Goal: Task Accomplishment & Management: Use online tool/utility

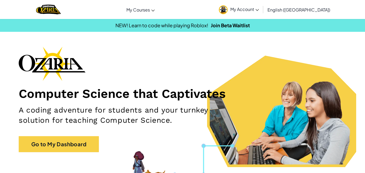
click at [83, 140] on link "Go to My Dashboard" at bounding box center [59, 144] width 80 height 16
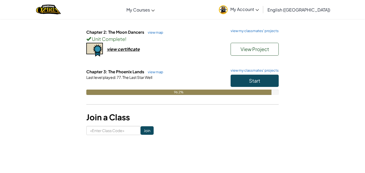
scroll to position [93, 0]
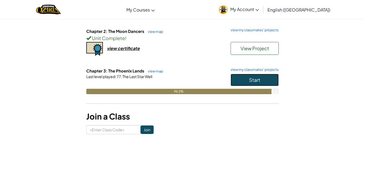
click at [249, 77] on span "Start" at bounding box center [254, 80] width 11 height 6
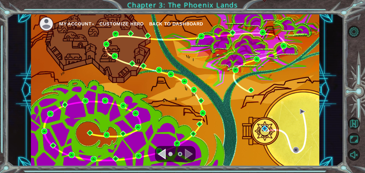
click at [266, 127] on img at bounding box center [264, 128] width 6 height 6
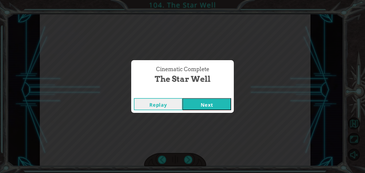
click at [218, 100] on button "Next" at bounding box center [206, 104] width 49 height 12
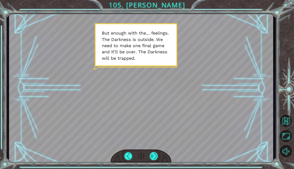
click at [155, 156] on div at bounding box center [154, 156] width 8 height 8
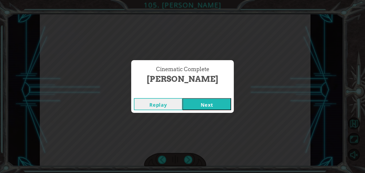
click at [212, 103] on button "Next" at bounding box center [206, 104] width 49 height 12
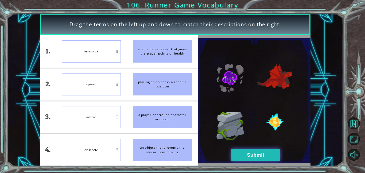
click at [258, 152] on button "Submit" at bounding box center [255, 155] width 49 height 12
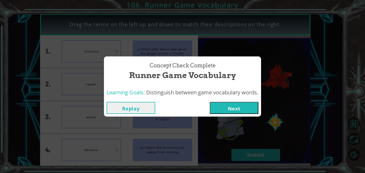
click at [225, 104] on button "Next" at bounding box center [234, 108] width 49 height 12
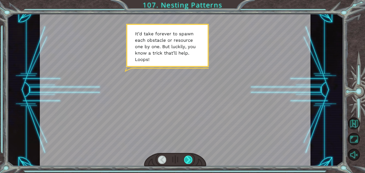
click at [191, 158] on div at bounding box center [188, 159] width 9 height 8
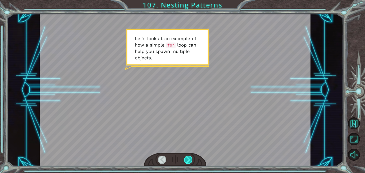
click at [191, 158] on div at bounding box center [188, 159] width 9 height 8
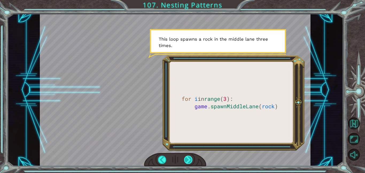
click at [191, 158] on div at bounding box center [188, 159] width 9 height 8
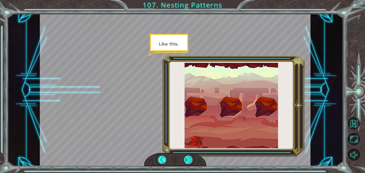
click at [191, 158] on div at bounding box center [188, 159] width 9 height 8
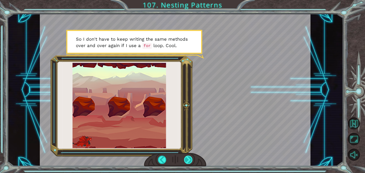
click at [191, 158] on div at bounding box center [188, 159] width 9 height 8
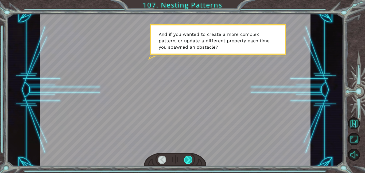
click at [191, 158] on div at bounding box center [188, 159] width 9 height 8
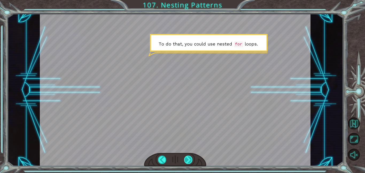
click at [191, 158] on div at bounding box center [188, 159] width 9 height 8
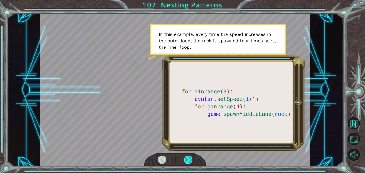
click at [191, 158] on div at bounding box center [188, 159] width 9 height 8
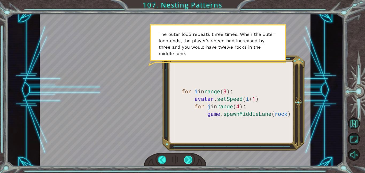
click at [187, 159] on div at bounding box center [188, 159] width 9 height 8
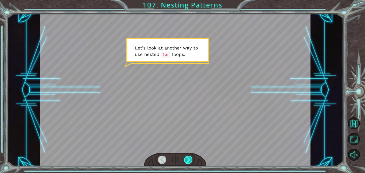
click at [187, 159] on div at bounding box center [188, 159] width 9 height 8
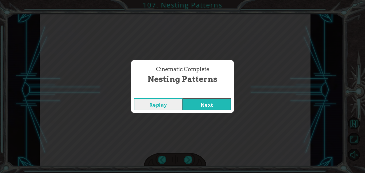
click at [197, 99] on button "Next" at bounding box center [206, 104] width 49 height 12
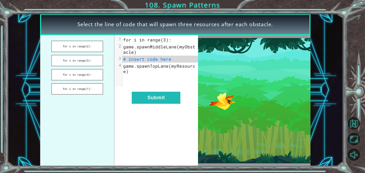
click at [197, 99] on div "xxxxxxxxxx 4 1 for i in range(3): 2 game.spawnMiddleLane(myObstacle) 3 # insert…" at bounding box center [155, 100] width 83 height 131
click at [81, 75] on button "for i in range(4):" at bounding box center [77, 74] width 52 height 11
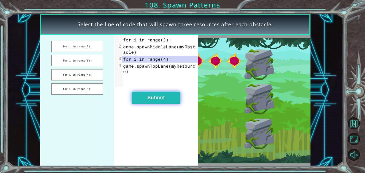
click at [144, 99] on button "Submit" at bounding box center [156, 98] width 49 height 12
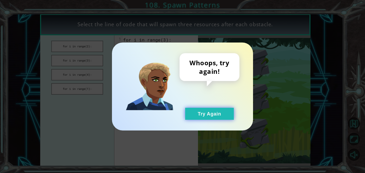
click at [192, 114] on button "Try Again" at bounding box center [209, 114] width 49 height 12
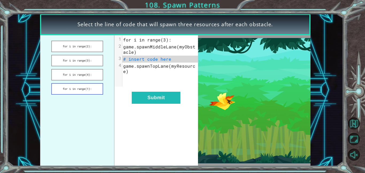
click at [85, 92] on button "for i in range(1):" at bounding box center [77, 88] width 52 height 11
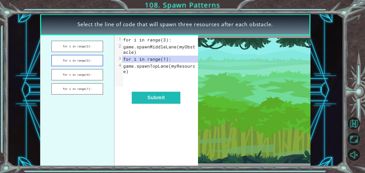
click at [95, 62] on button "for i in range(3):" at bounding box center [77, 60] width 52 height 11
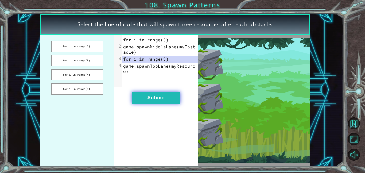
click at [163, 99] on button "Submit" at bounding box center [156, 98] width 49 height 12
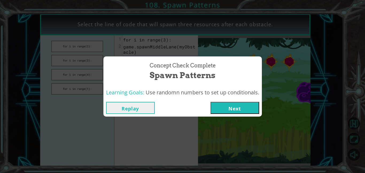
click at [242, 109] on button "Next" at bounding box center [234, 108] width 49 height 12
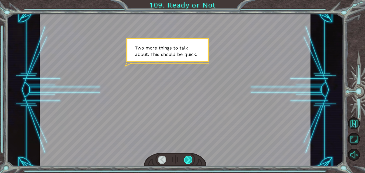
click at [190, 158] on div at bounding box center [188, 159] width 9 height 8
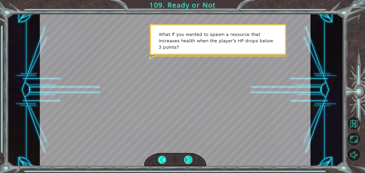
click at [190, 158] on div at bounding box center [188, 159] width 9 height 8
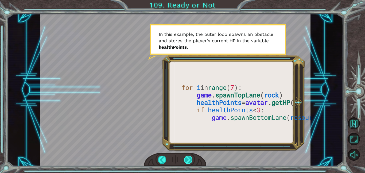
click at [190, 157] on div at bounding box center [188, 159] width 9 height 8
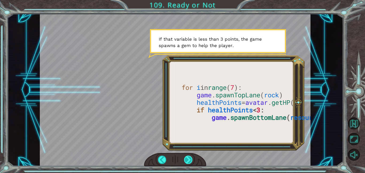
click at [190, 157] on div at bounding box center [188, 159] width 9 height 8
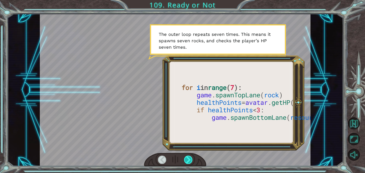
click at [190, 157] on div at bounding box center [188, 159] width 9 height 8
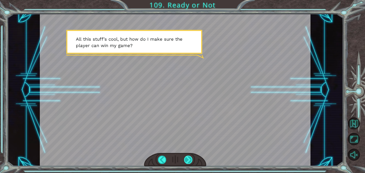
click at [190, 157] on div at bounding box center [188, 159] width 9 height 8
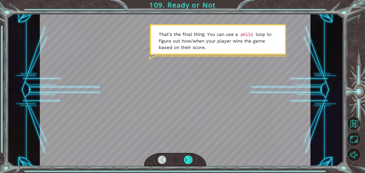
click at [190, 157] on div at bounding box center [188, 159] width 9 height 8
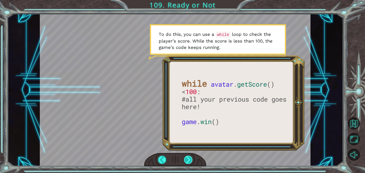
click at [190, 157] on div at bounding box center [188, 159] width 9 height 8
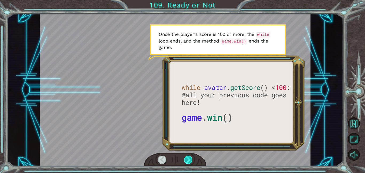
click at [190, 157] on div at bounding box center [188, 159] width 9 height 8
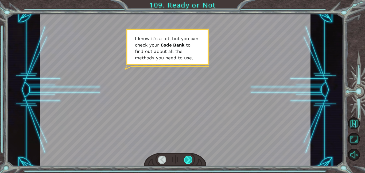
click at [190, 157] on div at bounding box center [188, 159] width 9 height 8
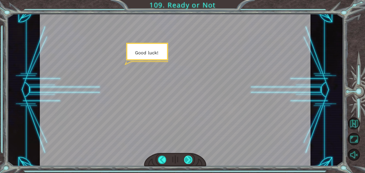
click at [190, 157] on div at bounding box center [188, 159] width 9 height 8
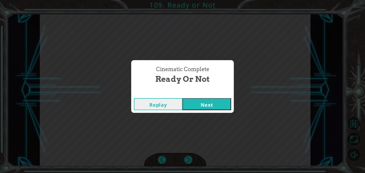
click at [197, 104] on button "Next" at bounding box center [206, 104] width 49 height 12
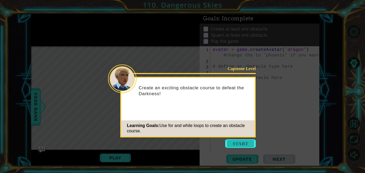
click at [243, 141] on button "Start" at bounding box center [240, 143] width 30 height 9
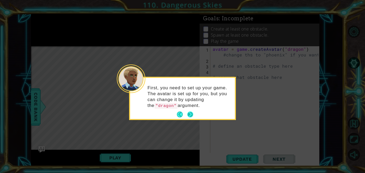
click at [191, 114] on button "Next" at bounding box center [190, 115] width 8 height 8
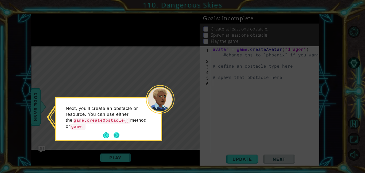
click at [116, 128] on p "Next, you'll create an obstacle or resource. You can use either the game.create…" at bounding box center [106, 117] width 80 height 24
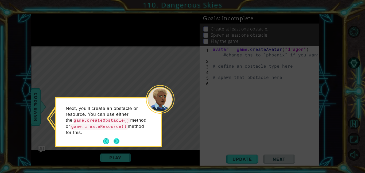
click at [115, 143] on button "Next" at bounding box center [116, 141] width 10 height 10
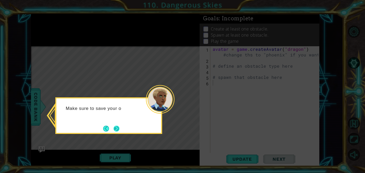
click at [117, 129] on button "Next" at bounding box center [116, 128] width 9 height 9
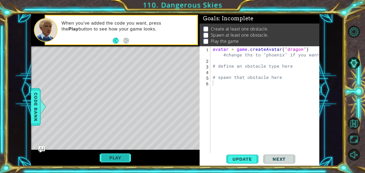
click at [123, 155] on button "Play" at bounding box center [115, 158] width 31 height 10
click at [114, 155] on button "Play" at bounding box center [115, 158] width 31 height 10
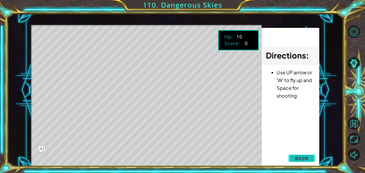
click at [293, 154] on button "Back" at bounding box center [301, 158] width 27 height 11
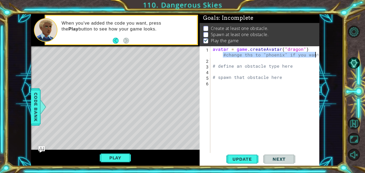
drag, startPoint x: 220, startPoint y: 54, endPoint x: 317, endPoint y: 57, distance: 97.2
click at [317, 57] on div "avatar = game . createAvatar ( "dragon" ) #change ths to "phoenix" if you want …" at bounding box center [266, 107] width 109 height 123
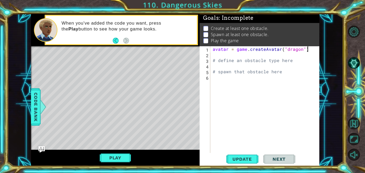
click at [292, 63] on div "avatar = game . createAvatar ( "dragon" ) # define an obstacle type here # spaw…" at bounding box center [266, 105] width 109 height 118
type textarea "#"
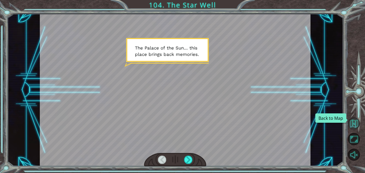
click at [359, 125] on button "Back to Map" at bounding box center [354, 123] width 12 height 12
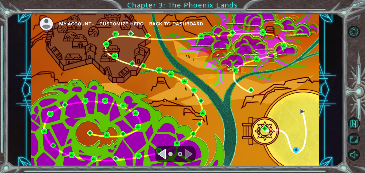
click at [292, 148] on div "My Account Customize Hero Back to Dashboard" at bounding box center [175, 90] width 288 height 152
click at [296, 149] on img at bounding box center [296, 150] width 6 height 6
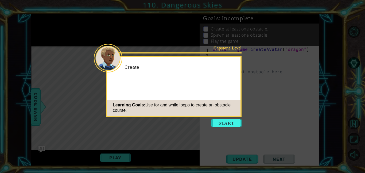
click at [241, 143] on icon at bounding box center [182, 86] width 365 height 173
click at [236, 125] on button "Start" at bounding box center [226, 123] width 30 height 9
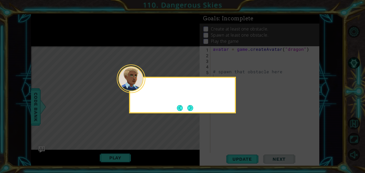
click at [234, 125] on icon at bounding box center [182, 86] width 365 height 173
click at [191, 110] on button "Next" at bounding box center [190, 108] width 10 height 10
click at [192, 108] on icon at bounding box center [182, 86] width 365 height 173
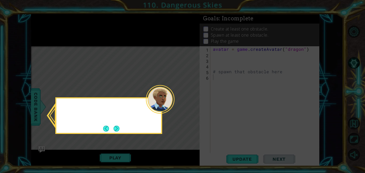
click at [190, 108] on icon at bounding box center [182, 86] width 365 height 173
click at [120, 132] on button "Next" at bounding box center [116, 128] width 7 height 7
click at [117, 131] on button "Next" at bounding box center [116, 128] width 10 height 10
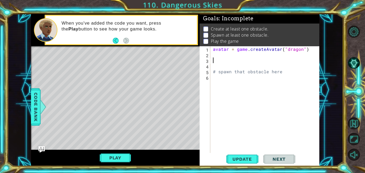
click at [221, 58] on div "avatar = game . createAvatar ( "dragon" ) # spawn that obstacle here" at bounding box center [266, 105] width 109 height 118
type textarea "o"
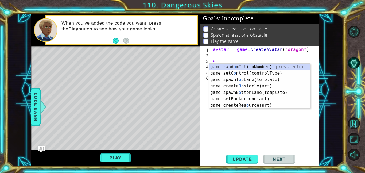
click at [245, 123] on div "avatar = game . createAvatar ( "dragon" ) o # spawn that obstacle here" at bounding box center [266, 105] width 109 height 118
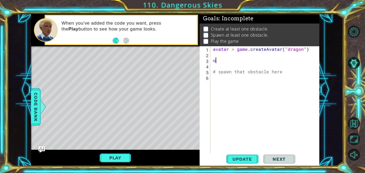
click at [218, 58] on div "avatar = game . createAvatar ( "dragon" ) o # spawn that obstacle here" at bounding box center [266, 105] width 109 height 118
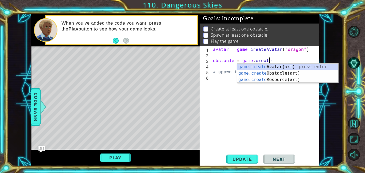
scroll to position [0, 3]
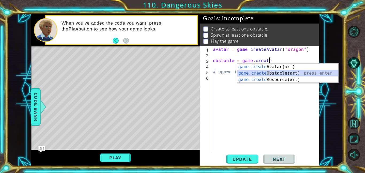
click at [269, 73] on div "game.create Avatar(art) press enter game.create Obstacle(art) press enter game.…" at bounding box center [287, 80] width 101 height 32
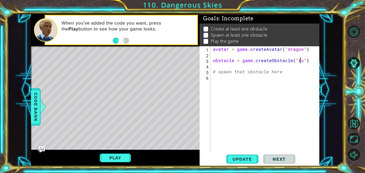
scroll to position [0, 6]
click at [284, 72] on div "avatar = game . createAvatar ( "dragon" ) obstacle = game . createObstacle ( "r…" at bounding box center [266, 105] width 109 height 118
type textarea "#"
type textarea "s"
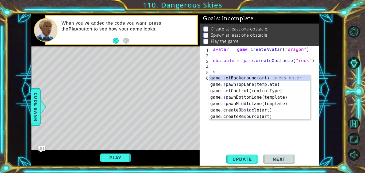
click at [251, 128] on div "avatar = game . createAvatar ( "dragon" ) obstacle = game . createObstacle ( "r…" at bounding box center [266, 105] width 109 height 118
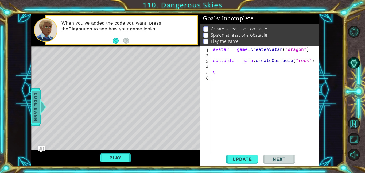
click at [37, 100] on span "Code Bank" at bounding box center [38, 107] width 9 height 33
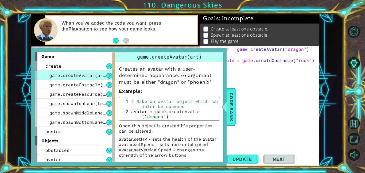
click at [271, 84] on div "avatar = game . createAvatar ( "dragon" ) obstacle = game . createObstacle ( "r…" at bounding box center [266, 105] width 109 height 118
click at [234, 91] on span "Code Bank" at bounding box center [234, 107] width 9 height 33
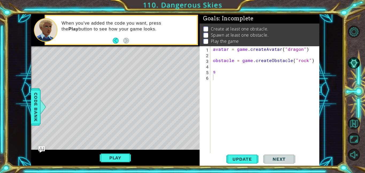
type textarea "s"
click at [220, 73] on div "avatar = game . createAvatar ( "dragon" ) obstacle = game . createObstacle ( "r…" at bounding box center [266, 105] width 109 height 118
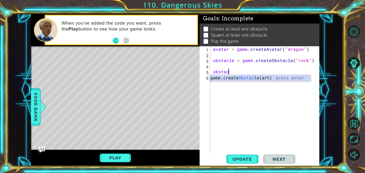
scroll to position [0, 1]
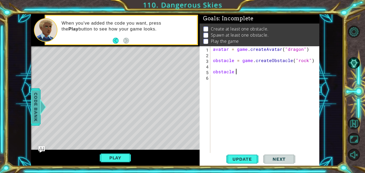
type textarea "obstacle"
click at [35, 105] on span "Code Bank" at bounding box center [30, 107] width 9 height 33
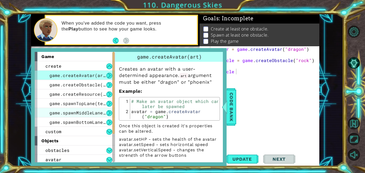
click at [84, 112] on span "game.spawnMiddleLane(template)" at bounding box center [89, 113] width 80 height 6
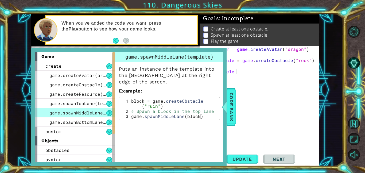
click at [233, 75] on div "avatar = game . createAvatar ( "dragon" ) obstacle = game . createObstacle ( "r…" at bounding box center [266, 105] width 109 height 118
click at [228, 77] on div "avatar = game . createAvatar ( "dragon" ) obstacle = game . createObstacle ( "r…" at bounding box center [266, 105] width 109 height 118
click at [238, 101] on div "avatar = game . createAvatar ( "dragon" ) obstacle = game . createObstacle ( "r…" at bounding box center [266, 105] width 109 height 118
click at [234, 100] on span "Code Bank" at bounding box center [229, 107] width 9 height 33
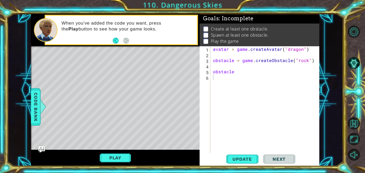
click at [238, 71] on div "avatar = game . createAvatar ( "dragon" ) obstacle = game . createObstacle ( "r…" at bounding box center [266, 105] width 109 height 118
click at [32, 105] on span "Code Bank" at bounding box center [31, 107] width 9 height 33
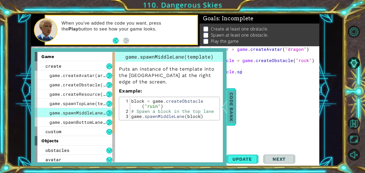
click at [225, 107] on div at bounding box center [224, 107] width 7 height 16
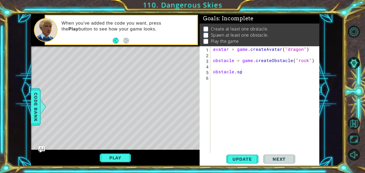
click at [243, 73] on div "avatar = game . createAvatar ( "dragon" ) obstacle = game . createObstacle ( "r…" at bounding box center [266, 105] width 109 height 118
click at [241, 74] on div "avatar = game . createAvatar ( "dragon" ) obstacle = game . createObstacle ( "r…" at bounding box center [266, 105] width 109 height 118
click at [260, 67] on div "avatar = game . createAvatar ( "dragon" ) obstacle = game . createObstacle ( "r…" at bounding box center [266, 105] width 109 height 118
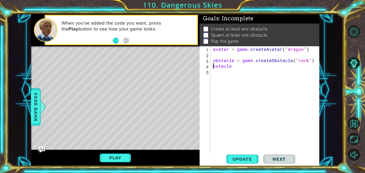
type textarea "obstacle"
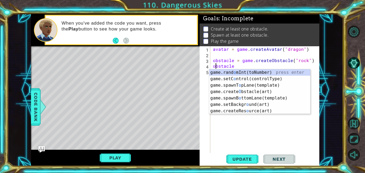
click at [284, 132] on div "avatar = game . createAvatar ( "dragon" ) obstacle = game . createObstacle ( "r…" at bounding box center [266, 105] width 109 height 118
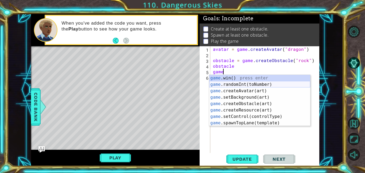
scroll to position [0, 1]
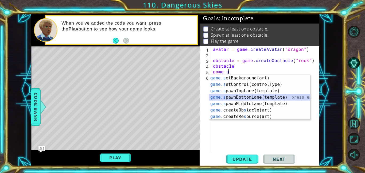
click at [249, 97] on div "game.s etBackground(art) press enter game.s etControl(controlType) press enter …" at bounding box center [259, 104] width 101 height 58
type textarea "game.spawnBottomLane(something)"
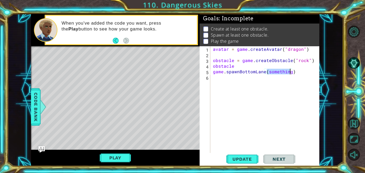
click at [271, 83] on div "avatar = game . createAvatar ( "dragon" ) obstacle = game . createObstacle ( "r…" at bounding box center [266, 105] width 109 height 118
click at [240, 161] on span "Update" at bounding box center [242, 158] width 30 height 5
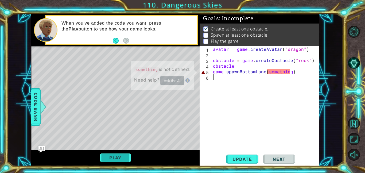
scroll to position [0, 0]
click at [109, 156] on button "Play" at bounding box center [115, 158] width 31 height 10
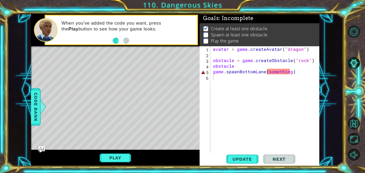
scroll to position [0, 0]
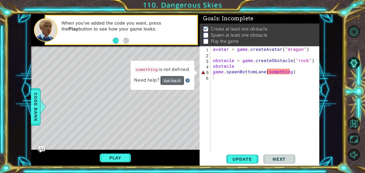
click at [174, 79] on button "Ask the AI" at bounding box center [172, 80] width 24 height 9
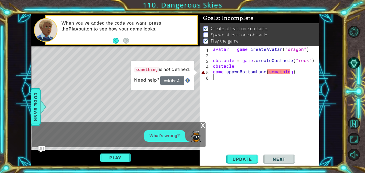
scroll to position [1, 0]
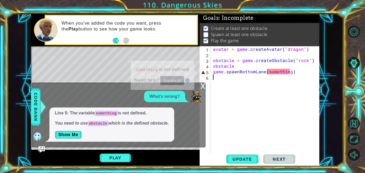
click at [288, 73] on div "avatar = game . createAvatar ( "dragon" ) obstacle = game . createObstacle ( "r…" at bounding box center [266, 105] width 109 height 118
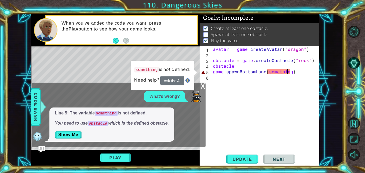
click at [290, 71] on div "avatar = game . createAvatar ( "dragon" ) obstacle = game . createObstacle ( "r…" at bounding box center [266, 105] width 109 height 118
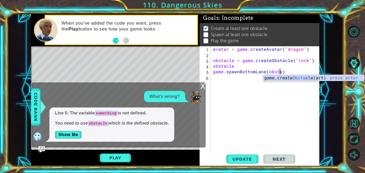
scroll to position [0, 4]
type textarea "game.spawnBottomLane(obstacle)"
click at [315, 106] on div "avatar = game . createAvatar ( "dragon" ) obstacle = game . createObstacle ( "r…" at bounding box center [266, 105] width 109 height 118
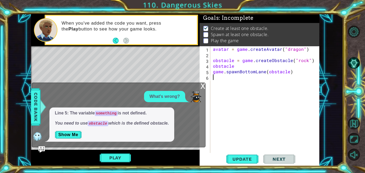
scroll to position [0, 0]
click at [240, 159] on span "Update" at bounding box center [242, 158] width 30 height 5
click at [236, 67] on div "avatar = game . createAvatar ( "dragon" ) obstacle = game . createObstacle ( "r…" at bounding box center [266, 105] width 109 height 118
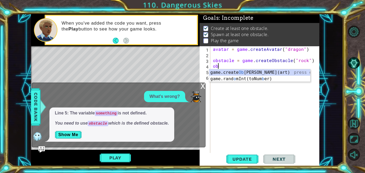
type textarea "o"
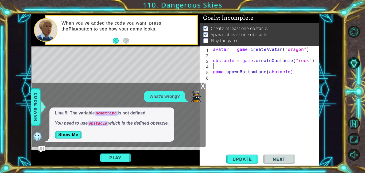
type textarea "obstacle = game.createObstacle("rock")"
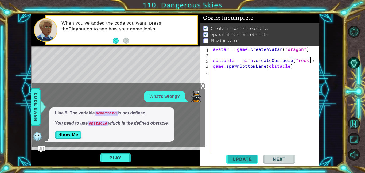
click at [248, 157] on span "Update" at bounding box center [242, 158] width 30 height 5
click at [216, 57] on div "avatar = game . createAvatar ( "dragon" ) obstacle = game . createObstacle ( "r…" at bounding box center [266, 105] width 109 height 118
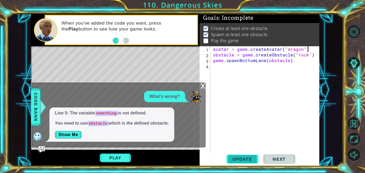
click at [239, 159] on span "Update" at bounding box center [242, 158] width 30 height 5
click at [108, 155] on button "Play" at bounding box center [115, 158] width 31 height 10
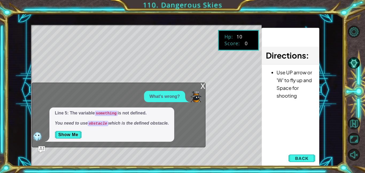
click at [200, 84] on div "x" at bounding box center [202, 85] width 5 height 5
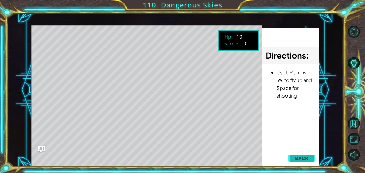
click at [304, 156] on span "Back" at bounding box center [302, 157] width 14 height 5
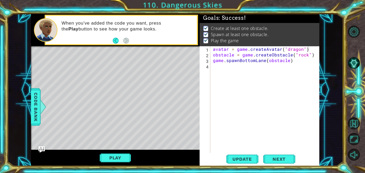
click at [213, 61] on div "avatar = game . createAvatar ( "dragon" ) obstacle = game . createObstacle ( "r…" at bounding box center [266, 105] width 109 height 118
click at [213, 51] on div "avatar = game . createAvatar ( "dragon" ) obstacle = game . createObstacle ( "r…" at bounding box center [266, 105] width 109 height 118
click at [213, 67] on div "avatar = game . createAvatar ( "dragon" ) obstacle = game . createObstacle ( "r…" at bounding box center [266, 105] width 109 height 118
type textarea "game.spawnBottomLane(obstacle)"
click at [214, 62] on div "avatar = game . createAvatar ( "dragon" ) obstacle = game . createObstacle ( "r…" at bounding box center [266, 105] width 109 height 118
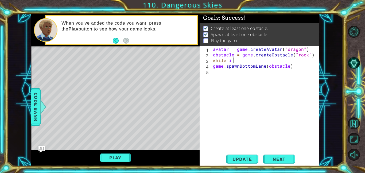
scroll to position [0, 1]
type textarea "while"
click at [40, 103] on div at bounding box center [38, 107] width 7 height 16
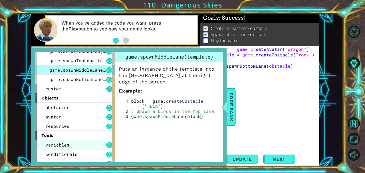
scroll to position [48, 0]
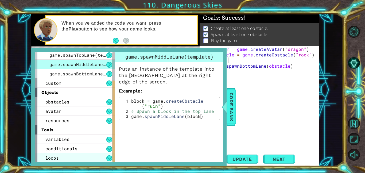
click at [84, 157] on div "loops" at bounding box center [75, 157] width 80 height 9
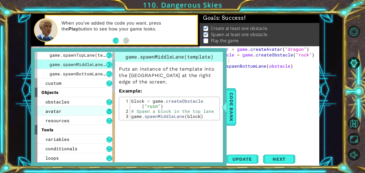
scroll to position [67, 0]
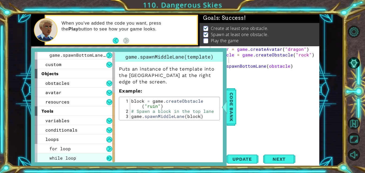
click at [110, 158] on button at bounding box center [109, 158] width 6 height 6
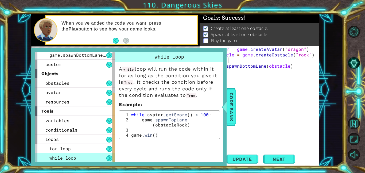
type textarea "while avatar.getScore() < 100:"
drag, startPoint x: 131, startPoint y: 114, endPoint x: 210, endPoint y: 115, distance: 79.3
click at [210, 115] on div "while avatar . getScore ( ) < 100 : game . spawnTopLane ( obstacleRock ) game .…" at bounding box center [174, 130] width 88 height 36
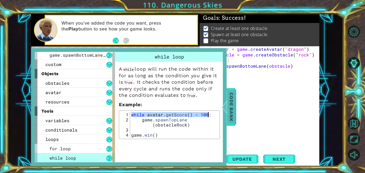
click at [235, 116] on span "Code Bank" at bounding box center [231, 107] width 9 height 33
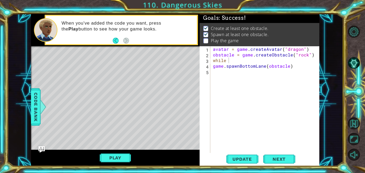
click at [227, 60] on div "avatar = game . createAvatar ( "dragon" ) obstacle = game . createObstacle ( "r…" at bounding box center [266, 105] width 109 height 118
type textarea "w"
paste textarea "while avatar.getScore() < 100:"
click at [212, 65] on div "avatar = game . createAvatar ( "dragon" ) obstacle = game . createObstacle ( "r…" at bounding box center [266, 105] width 109 height 118
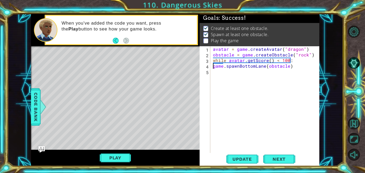
type textarea "game.spawnBottomLane(obstacle)"
click at [300, 67] on div "avatar = game . createAvatar ( "dragon" ) obstacle = game . createObstacle ( "r…" at bounding box center [266, 105] width 109 height 118
click at [224, 66] on div "avatar = game . createAvatar ( "dragon" ) obstacle = game . createObstacle ( "r…" at bounding box center [266, 105] width 109 height 118
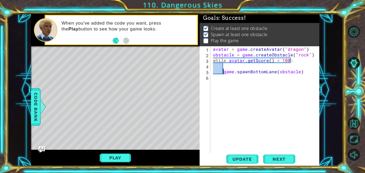
click at [226, 65] on div "avatar = game . createAvatar ( "dragon" ) obstacle = game . createObstacle ( "r…" at bounding box center [266, 105] width 109 height 118
click at [223, 71] on div "avatar = game . createAvatar ( "dragon" ) obstacle = game . createObstacle ( "r…" at bounding box center [266, 105] width 109 height 118
click at [265, 67] on div "avatar = game . createAvatar ( "dragon" ) obstacle = game . createObstacle ( "r…" at bounding box center [266, 105] width 109 height 118
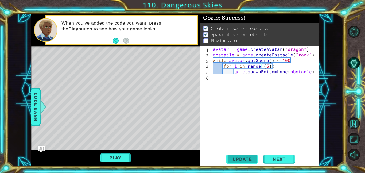
type textarea "for i in range (5):"
click at [249, 161] on span "Update" at bounding box center [242, 158] width 30 height 5
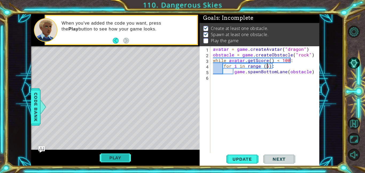
click at [120, 156] on button "Play" at bounding box center [115, 158] width 31 height 10
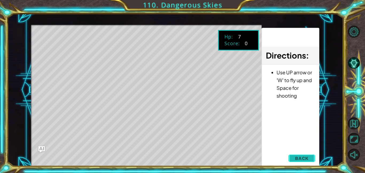
click at [301, 159] on span "Back" at bounding box center [302, 157] width 14 height 5
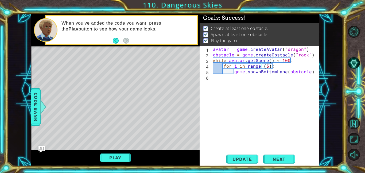
scroll to position [0, 0]
click at [238, 76] on div "avatar = game . createAvatar ( "dragon" ) obstacle = game . createObstacle ( "r…" at bounding box center [266, 105] width 109 height 118
type textarea "i"
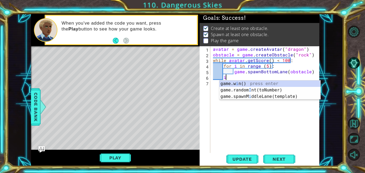
scroll to position [0, 0]
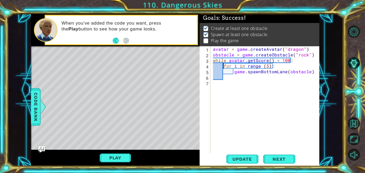
click at [223, 65] on div "avatar = game . createAvatar ( "dragon" ) obstacle = game . createObstacle ( "r…" at bounding box center [266, 105] width 109 height 118
type textarea "for i in range (5):"
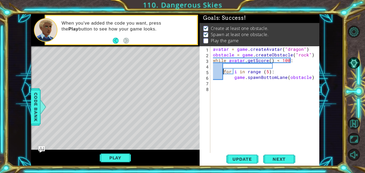
click at [224, 65] on div "avatar = game . createAvatar ( "dragon" ) obstacle = game . createObstacle ( "r…" at bounding box center [266, 105] width 109 height 118
type textarea "if"
click at [30, 121] on div "1 2 3 4 5 avatar = game . createAvatar ( "dragon" ) obstacle = game . createObs…" at bounding box center [175, 90] width 336 height 152
click at [34, 120] on span "Code Bank" at bounding box center [31, 107] width 9 height 33
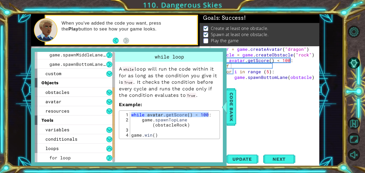
scroll to position [59, 0]
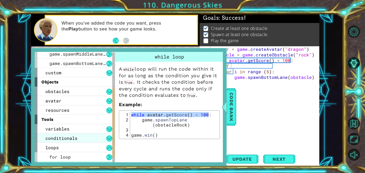
click at [71, 136] on span "conditionals" at bounding box center [61, 138] width 32 height 6
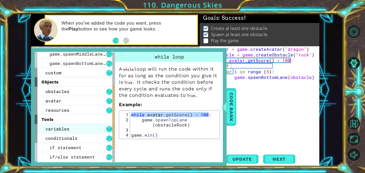
click at [66, 129] on span "variables" at bounding box center [57, 129] width 24 height 6
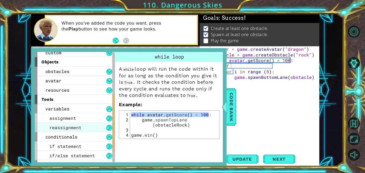
scroll to position [84, 0]
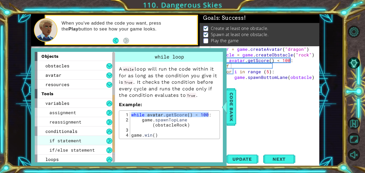
click at [64, 141] on span "if statement" at bounding box center [65, 141] width 32 height 6
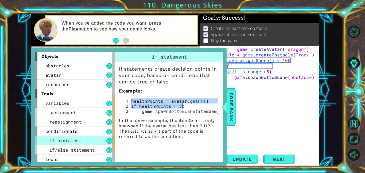
drag, startPoint x: 130, startPoint y: 100, endPoint x: 187, endPoint y: 105, distance: 57.1
click at [187, 105] on div "healthPoints = avatar . getHP ( ) if healthPoints < 3 : game . spawnBottomLane …" at bounding box center [174, 110] width 88 height 25
type textarea "healthPoints = avatar.getHP() if healthPoints < 3:"
click at [233, 107] on span "Code Bank" at bounding box center [229, 107] width 9 height 33
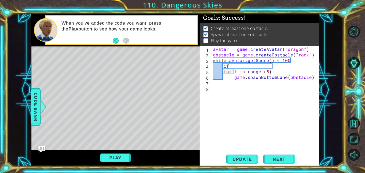
click at [227, 82] on div "avatar = game . createAvatar ( "dragon" ) obstacle = game . createObstacle ( "r…" at bounding box center [266, 105] width 109 height 118
click at [236, 64] on div "avatar = game . createAvatar ( "dragon" ) obstacle = game . createObstacle ( "r…" at bounding box center [266, 105] width 109 height 118
paste textarea "if healthPoints < 3:"
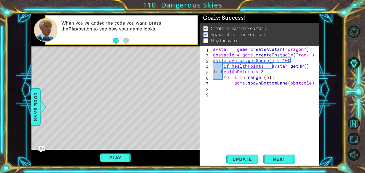
click at [215, 71] on div "avatar = game . createAvatar ( "dragon" ) obstacle = game . createObstacle ( "r…" at bounding box center [266, 105] width 109 height 118
click at [212, 71] on div "avatar = game . createAvatar ( "dragon" ) obstacle = game . createObstacle ( "r…" at bounding box center [266, 105] width 109 height 118
click at [219, 72] on div "avatar = game . createAvatar ( "dragon" ) obstacle = game . createObstacle ( "r…" at bounding box center [266, 105] width 109 height 118
type textarea "healthPoints < 3:"
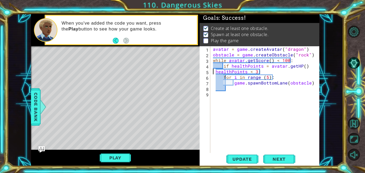
click at [254, 95] on div "avatar = game . createAvatar ( "dragon" ) obstacle = game . createObstacle ( "r…" at bounding box center [266, 105] width 109 height 118
click at [216, 71] on div "avatar = game . createAvatar ( "dragon" ) obstacle = game . createObstacle ( "r…" at bounding box center [266, 105] width 109 height 118
click at [220, 71] on div "avatar = game . createAvatar ( "dragon" ) obstacle = game . createObstacle ( "r…" at bounding box center [266, 105] width 109 height 118
click at [232, 72] on div "avatar = game . createAvatar ( "dragon" ) obstacle = game . createObstacle ( "r…" at bounding box center [266, 105] width 109 height 118
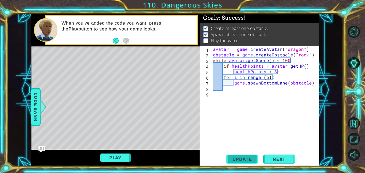
click at [246, 162] on button "Update" at bounding box center [242, 159] width 32 height 12
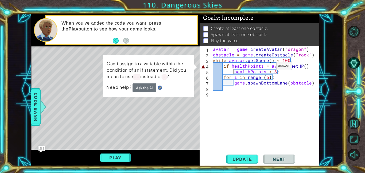
click at [267, 67] on div "avatar = game . createAvatar ( "dragon" ) obstacle = game . createObstacle ( "r…" at bounding box center [266, 105] width 109 height 118
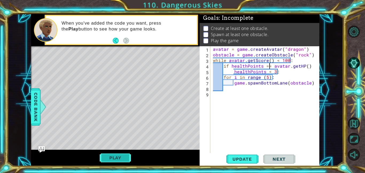
click at [123, 155] on button "Play" at bounding box center [115, 158] width 31 height 10
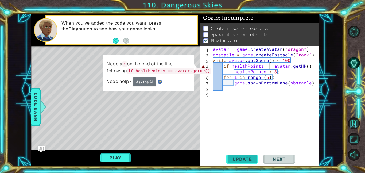
click at [247, 159] on span "Update" at bounding box center [242, 158] width 30 height 5
click at [144, 78] on td "Need a : on the end of the line following if healthPoints == avatar.getHP() ." at bounding box center [159, 68] width 107 height 19
click at [146, 86] on button "Ask the AI" at bounding box center [144, 81] width 24 height 9
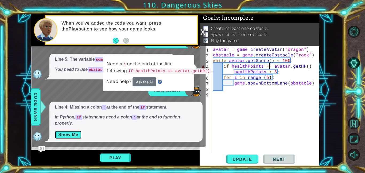
click at [75, 136] on button "Show Me" at bounding box center [68, 134] width 27 height 9
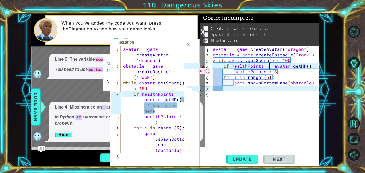
click at [307, 67] on div "avatar = game . createAvatar ( "dragon" ) obstacle = game . createObstacle ( "r…" at bounding box center [266, 105] width 109 height 118
click at [269, 64] on div "avatar = game . createAvatar ( "dragon" ) obstacle = game . createObstacle ( "r…" at bounding box center [266, 105] width 109 height 118
click at [221, 67] on div "avatar = game . createAvatar ( "dragon" ) obstacle = game . createObstacle ( "r…" at bounding box center [266, 105] width 109 height 118
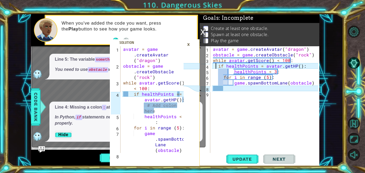
scroll to position [0, 5]
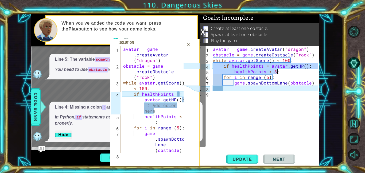
drag, startPoint x: 212, startPoint y: 65, endPoint x: 286, endPoint y: 72, distance: 74.0
click at [286, 72] on div "avatar = game . createAvatar ( "dragon" ) obstacle = game . createObstacle ( "r…" at bounding box center [266, 105] width 109 height 118
type textarea "if healthPoints = avatar.getHP(): healthPoints < 3:"
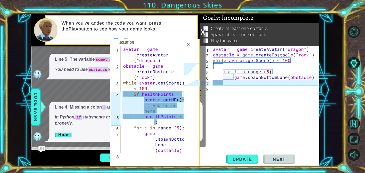
click at [188, 46] on div "×" at bounding box center [188, 44] width 8 height 9
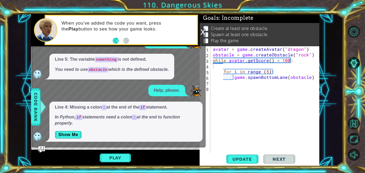
click at [223, 67] on div "avatar = game . createAvatar ( "dragon" ) obstacle = game . createObstacle ( "r…" at bounding box center [266, 105] width 109 height 118
click at [222, 70] on div "avatar = game . createAvatar ( "dragon" ) obstacle = game . createObstacle ( "r…" at bounding box center [266, 105] width 109 height 118
click at [234, 77] on div "avatar = game . createAvatar ( "dragon" ) obstacle = game . createObstacle ( "r…" at bounding box center [266, 105] width 109 height 118
click at [224, 71] on div "avatar = game . createAvatar ( "dragon" ) obstacle = game . createObstacle ( "r…" at bounding box center [266, 105] width 109 height 118
type textarea "for i in range (5):"
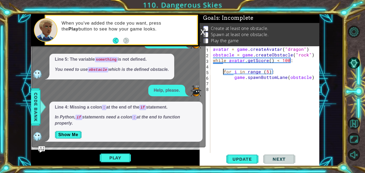
click at [225, 66] on div "avatar = game . createAvatar ( "dragon" ) obstacle = game . createObstacle ( "r…" at bounding box center [266, 105] width 109 height 118
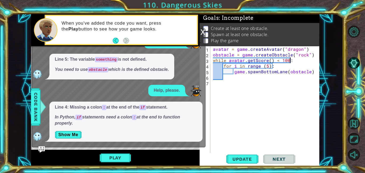
click at [223, 65] on div "avatar = game . createAvatar ( "dragon" ) obstacle = game . createObstacle ( "r…" at bounding box center [266, 105] width 109 height 118
type textarea "for i in range (5):"
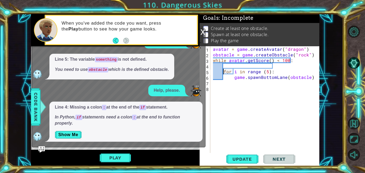
click at [224, 64] on div "avatar = game . createAvatar ( "dragon" ) obstacle = game . createObstacle ( "r…" at bounding box center [266, 105] width 109 height 118
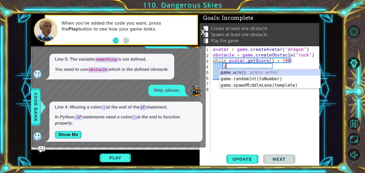
scroll to position [0, 1]
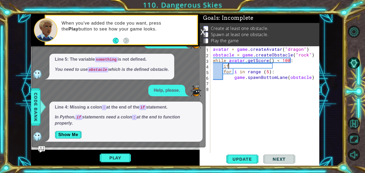
type textarea "i"
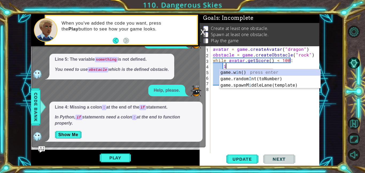
scroll to position [0, 0]
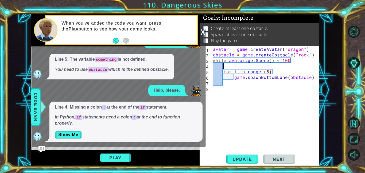
paste textarea "if healthPoints < 3:"
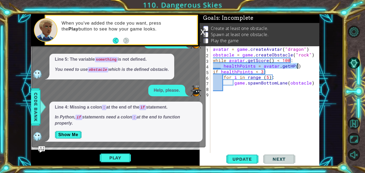
drag, startPoint x: 221, startPoint y: 66, endPoint x: 311, endPoint y: 65, distance: 90.3
click at [311, 65] on div "avatar = game . createAvatar ( "dragon" ) obstacle = game . createObstacle ( "r…" at bounding box center [266, 105] width 109 height 118
paste textarea "if healthPoints < 3:"
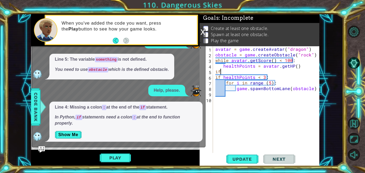
scroll to position [0, 0]
type textarea "i"
type textarea "healthPoints = avatar.getHP()"
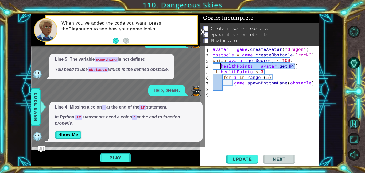
drag, startPoint x: 301, startPoint y: 65, endPoint x: 221, endPoint y: 64, distance: 80.1
click at [221, 64] on div "avatar = game . createAvatar ( "dragon" ) obstacle = game . createObstacle ( "r…" at bounding box center [266, 105] width 109 height 118
click at [212, 59] on div "avatar = game . createAvatar ( "dragon" ) obstacle = game . createObstacle ( "r…" at bounding box center [266, 105] width 109 height 118
type textarea "while avatar.getScore() < 100:"
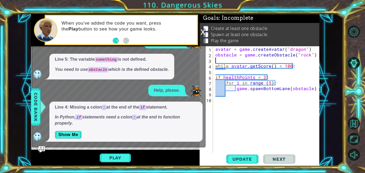
click at [221, 59] on div "avatar = game . createAvatar ( "dragon" ) obstacle = game . createObstacle ( "r…" at bounding box center [267, 105] width 107 height 118
paste textarea "healthPoints = avatar.getHP()"
click at [215, 77] on div "avatar = game . createAvatar ( "dragon" ) obstacle = game . createObstacle ( "r…" at bounding box center [267, 105] width 107 height 118
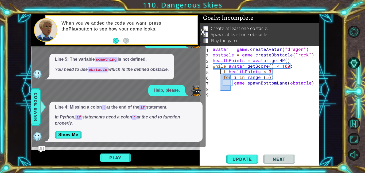
click at [226, 84] on div "avatar = game . createAvatar ( "dragon" ) obstacle = game . createObstacle ( "r…" at bounding box center [266, 105] width 109 height 118
click at [224, 82] on div "avatar = game . createAvatar ( "dragon" ) obstacle = game . createObstacle ( "r…" at bounding box center [266, 105] width 109 height 118
click at [223, 79] on div "avatar = game . createAvatar ( "dragon" ) obstacle = game . createObstacle ( "r…" at bounding box center [266, 105] width 109 height 118
click at [219, 72] on div "avatar = game . createAvatar ( "dragon" ) obstacle = game . createObstacle ( "r…" at bounding box center [266, 105] width 109 height 118
click at [221, 72] on div "avatar = game . createAvatar ( "dragon" ) obstacle = game . createObstacle ( "r…" at bounding box center [266, 105] width 109 height 118
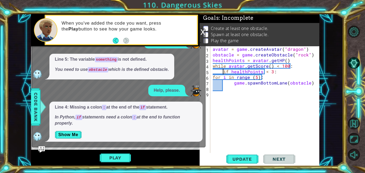
click at [213, 78] on div "avatar = game . createAvatar ( "dragon" ) obstacle = game . createObstacle ( "r…" at bounding box center [266, 105] width 109 height 118
click at [222, 77] on div "avatar = game . createAvatar ( "dragon" ) obstacle = game . createObstacle ( "r…" at bounding box center [266, 105] width 109 height 118
click at [252, 156] on button "Update" at bounding box center [242, 159] width 32 height 12
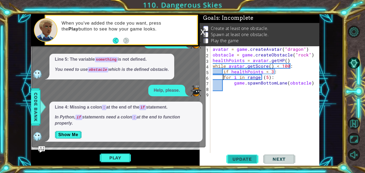
click at [248, 155] on button "Update" at bounding box center [242, 159] width 32 height 12
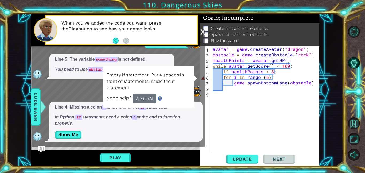
click at [222, 85] on div "avatar = game . createAvatar ( "dragon" ) obstacle = game . createObstacle ( "r…" at bounding box center [266, 105] width 109 height 118
click at [226, 83] on div "avatar = game . createAvatar ( "dragon" ) obstacle = game . createObstacle ( "r…" at bounding box center [266, 105] width 109 height 118
click at [231, 84] on div "avatar = game . createAvatar ( "dragon" ) obstacle = game . createObstacle ( "r…" at bounding box center [266, 105] width 109 height 118
click at [226, 83] on div "avatar = game . createAvatar ( "dragon" ) obstacle = game . createObstacle ( "r…" at bounding box center [266, 105] width 109 height 118
click at [233, 83] on div "avatar = game . createAvatar ( "dragon" ) obstacle = game . createObstacle ( "r…" at bounding box center [266, 105] width 109 height 118
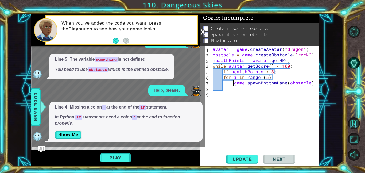
click at [277, 71] on div "avatar = game . createAvatar ( "dragon" ) obstacle = game . createObstacle ( "r…" at bounding box center [266, 105] width 109 height 118
type textarea "if healthPoints < 3:"
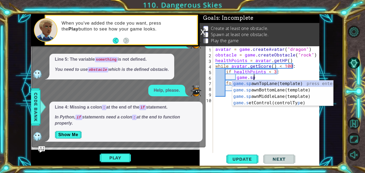
scroll to position [0, 2]
click at [268, 94] on div "game.sp awnTopLane(template) press enter game.sp awnBottomLane(template) press …" at bounding box center [282, 99] width 101 height 38
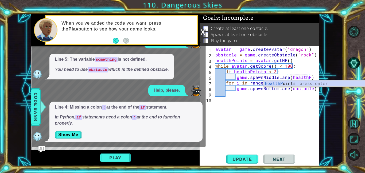
scroll to position [0, 6]
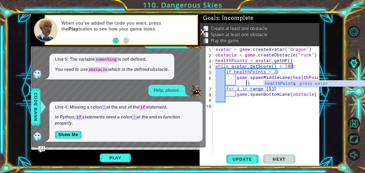
type textarea "game.spawnMiddleLane(healthPoints)"
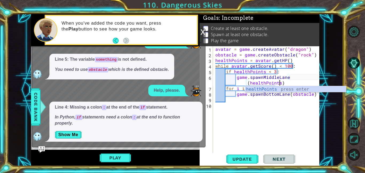
scroll to position [0, 6]
click at [259, 102] on div "avatar = game . createAvatar ( "dragon" ) obstacle = game . createObstacle ( "r…" at bounding box center [267, 105] width 107 height 118
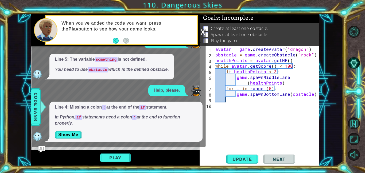
scroll to position [0, 0]
click at [290, 66] on div "avatar = game . createAvatar ( "dragon" ) obstacle = game . createObstacle ( "r…" at bounding box center [267, 105] width 107 height 118
type textarea "while avatar.getScore() < 100:"
click at [240, 101] on div "avatar = game . createAvatar ( "dragon" ) obstacle = game . createObstacle ( "r…" at bounding box center [267, 105] width 107 height 118
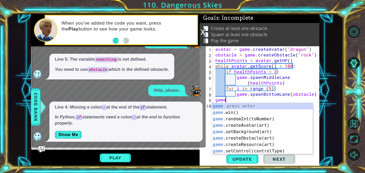
click at [294, 60] on div "avatar = game . createAvatar ( "dragon" ) obstacle = game . createObstacle ( "r…" at bounding box center [267, 105] width 107 height 118
type textarea "healthPoints = avatar.getHP()"
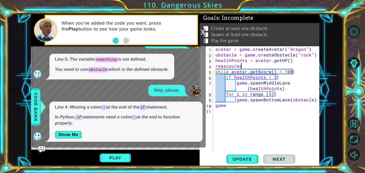
scroll to position [0, 1]
click at [254, 81] on div "avatar = game . createAvatar ( "dragon" ) obstacle = game . createObstacle ( "r…" at bounding box center [267, 105] width 107 height 118
click at [242, 67] on div "avatar = game . createAvatar ( "dragon" ) obstacle = game . createObstacle ( "r…" at bounding box center [267, 105] width 107 height 118
click at [243, 66] on div "avatar = game . createAvatar ( "dragon" ) obstacle = game . createObstacle ( "r…" at bounding box center [267, 105] width 107 height 118
click at [19, 7] on gw-toolbarbutton "Hover Speech" at bounding box center [19, 9] width 0 height 4
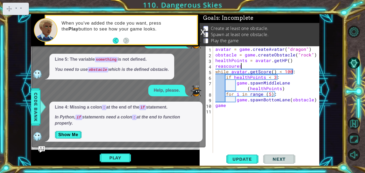
click at [19, 8] on gw-toolbarbutton "Dictionary" at bounding box center [19, 9] width 0 height 4
click at [19, 8] on gw-svg "Hover Speech" at bounding box center [19, 9] width 0 height 4
click at [19, 8] on gw-svg "Dictionary" at bounding box center [19, 9] width 0 height 4
drag, startPoint x: 245, startPoint y: 66, endPoint x: 206, endPoint y: 67, distance: 38.5
click at [206, 67] on div "reascoures 1 2 3 4 5 6 7 8 9 10 11 avatar = game . createAvatar ( "dragon" ) ob…" at bounding box center [259, 99] width 119 height 107
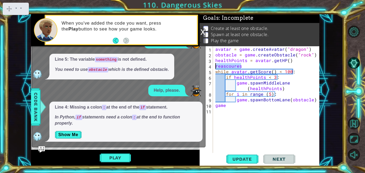
click at [248, 65] on div "avatar = game . createAvatar ( "dragon" ) obstacle = game . createObstacle ( "r…" at bounding box center [266, 99] width 104 height 107
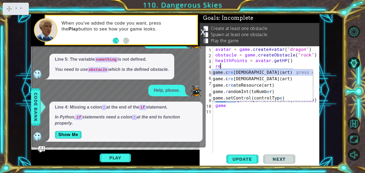
scroll to position [0, 0]
type textarea "r"
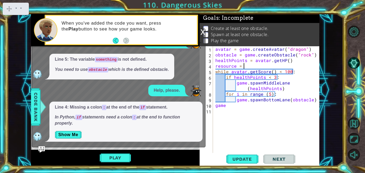
scroll to position [0, 2]
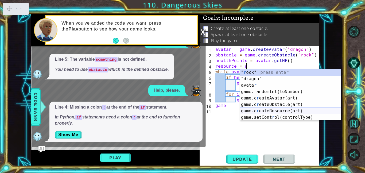
click at [286, 112] on div "" r ock" press enter "d r agon" press enter avata r press enter game. r andomIn…" at bounding box center [290, 101] width 101 height 64
type textarea "resource = game.createResource("feather")"
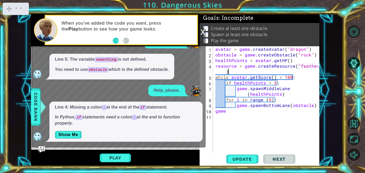
click at [288, 69] on div "avatar = game . createAvatar ( "dragon" ) obstacle = game . createObstacle ( "r…" at bounding box center [267, 105] width 107 height 118
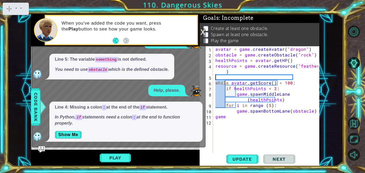
scroll to position [0, 0]
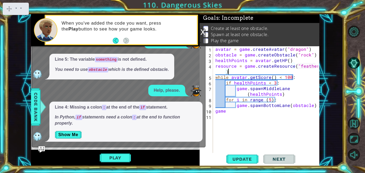
click at [226, 109] on div "avatar = game . createAvatar ( "dragon" ) obstacle = game . createObstacle ( "r…" at bounding box center [267, 105] width 107 height 118
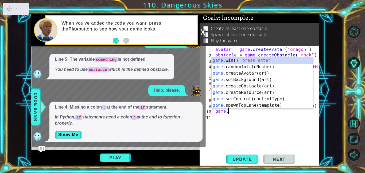
scroll to position [0, 1]
click at [253, 106] on div "game. win() press enter game. randomInt(toNumber) press enter game. createAvata…" at bounding box center [262, 89] width 101 height 64
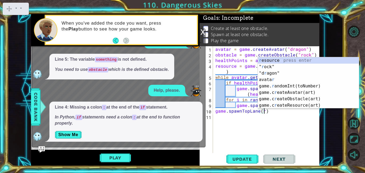
scroll to position [0, 3]
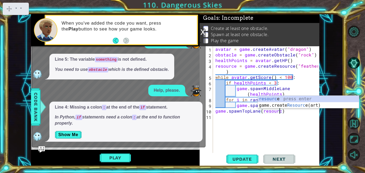
type textarea "game.spawnTopLane(resource)"
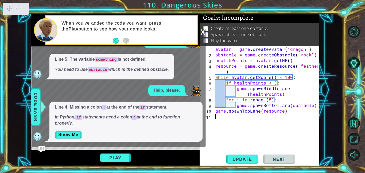
click at [287, 118] on div "avatar = game . createAvatar ( "dragon" ) obstacle = game . createObstacle ( "r…" at bounding box center [267, 105] width 107 height 118
click at [235, 157] on span "Update" at bounding box center [242, 158] width 30 height 5
click at [118, 155] on button "Play" at bounding box center [115, 158] width 31 height 10
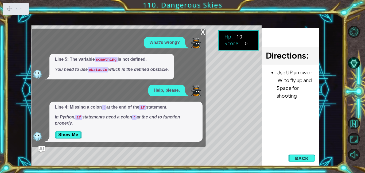
click at [202, 32] on div "x" at bounding box center [202, 31] width 5 height 5
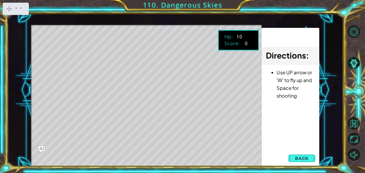
click at [77, 111] on gw-iconbutton "Close" at bounding box center [52, 113] width 104 height 4
click at [29, 9] on gw-svg "Close" at bounding box center [29, 9] width 0 height 0
click at [0, 0] on div "Update Next" at bounding box center [0, 0] width 0 height 0
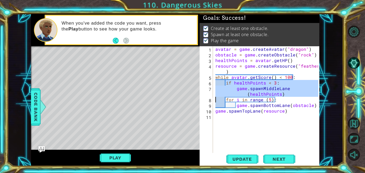
drag, startPoint x: 225, startPoint y: 83, endPoint x: 215, endPoint y: 99, distance: 19.8
click at [215, 99] on div "avatar = game . createAvatar ( "dragon" ) obstacle = game . createObstacle ( "r…" at bounding box center [267, 105] width 107 height 118
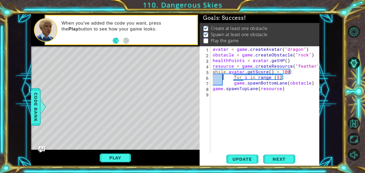
click at [233, 77] on div "avatar = game . createAvatar ( "dragon" ) obstacle = game . createObstacle ( "r…" at bounding box center [266, 105] width 109 height 118
type textarea "for i in range (5):"
click at [214, 93] on div "avatar = game . createAvatar ( "dragon" ) obstacle = game . createObstacle ( "r…" at bounding box center [266, 105] width 109 height 118
click at [213, 88] on div "avatar = game . createAvatar ( "dragon" ) obstacle = game . createObstacle ( "r…" at bounding box center [266, 105] width 109 height 118
type textarea "game.spawnTopLane(resource)"
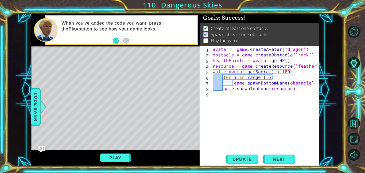
click at [293, 90] on div "avatar = game . createAvatar ( "dragon" ) obstacle = game . createObstacle ( "r…" at bounding box center [266, 105] width 109 height 118
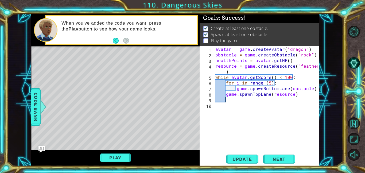
paste textarea "Code Area"
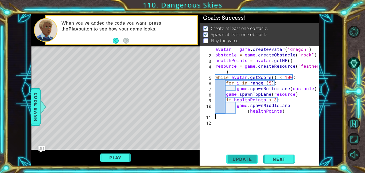
click at [244, 157] on span "Update" at bounding box center [242, 158] width 30 height 5
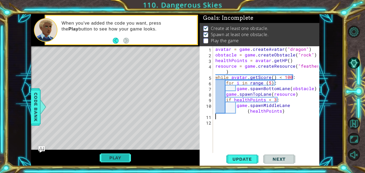
click at [107, 155] on button "Play" at bounding box center [115, 158] width 31 height 10
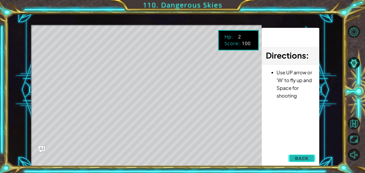
click at [305, 162] on button "Back" at bounding box center [301, 158] width 27 height 11
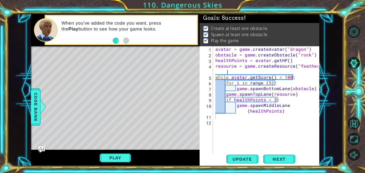
click at [226, 117] on div "avatar = game . createAvatar ( "dragon" ) obstacle = game . createObstacle ( "r…" at bounding box center [267, 105] width 107 height 118
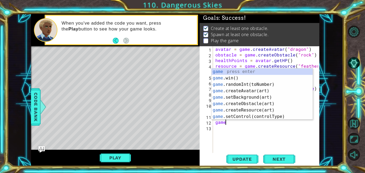
type textarea "game."
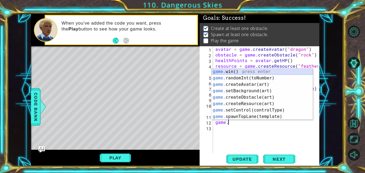
click at [237, 72] on div "game. win() press enter game. randomInt(toNumber) press enter game. createAvata…" at bounding box center [262, 100] width 101 height 64
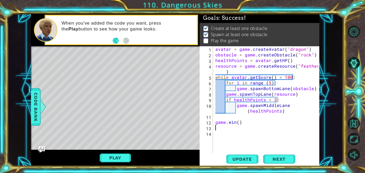
scroll to position [0, 0]
click at [296, 96] on div "avatar = game . createAvatar ( "dragon" ) obstacle = game . createObstacle ( "r…" at bounding box center [267, 105] width 107 height 118
type textarea "game.spawnTopLane(resource)"
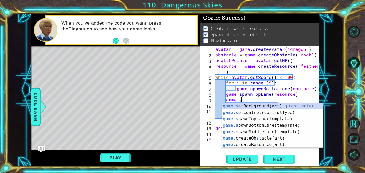
scroll to position [0, 1]
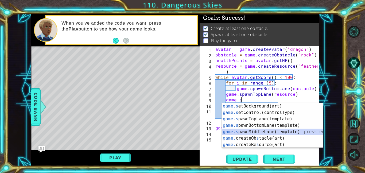
click at [274, 130] on div "game.s etBackground(art) press enter game.s etControl(controlType) press enter …" at bounding box center [272, 132] width 101 height 58
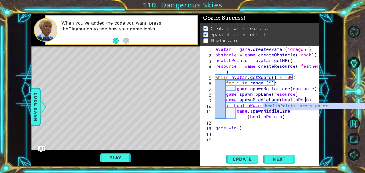
scroll to position [0, 6]
type textarea "game.spawnMiddleLane(healthPoints)"
click at [302, 121] on div "avatar = game . createAvatar ( "dragon" ) obstacle = game . createObstacle ( "r…" at bounding box center [267, 105] width 107 height 118
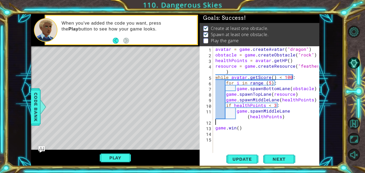
scroll to position [0, 0]
click at [314, 101] on div "avatar = game . createAvatar ( "dragon" ) obstacle = game . createObstacle ( "r…" at bounding box center [267, 105] width 107 height 118
type textarea "game.spawnMiddleLane(healthPoints)"
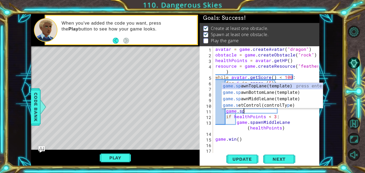
scroll to position [0, 1]
click at [266, 85] on div "game.sp awnTopLane(template) press enter game.sp awnBottomLane(template) press …" at bounding box center [272, 102] width 101 height 38
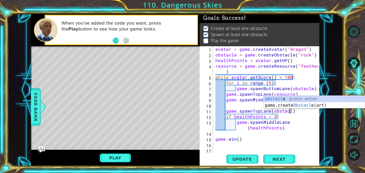
scroll to position [0, 5]
type textarea "game.spawnTopLane(obstacle)"
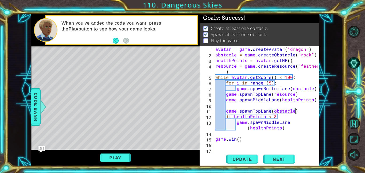
click at [299, 113] on div "avatar = game . createAvatar ( "dragon" ) obstacle = game . createObstacle ( "r…" at bounding box center [267, 105] width 107 height 118
click at [235, 106] on div "avatar = game . createAvatar ( "dragon" ) obstacle = game . createObstacle ( "r…" at bounding box center [267, 105] width 107 height 118
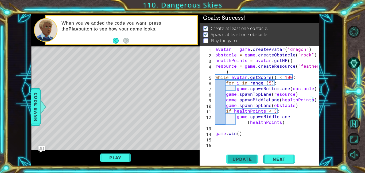
click at [255, 158] on span "Update" at bounding box center [242, 158] width 30 height 5
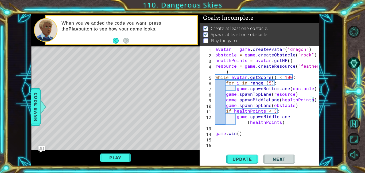
click at [268, 83] on div "avatar = game . createAvatar ( "dragon" ) obstacle = game . createObstacle ( "r…" at bounding box center [267, 105] width 107 height 118
click at [236, 159] on span "Update" at bounding box center [242, 158] width 30 height 5
click at [247, 157] on span "Update" at bounding box center [242, 158] width 30 height 5
click at [113, 160] on button "Play" at bounding box center [115, 158] width 31 height 10
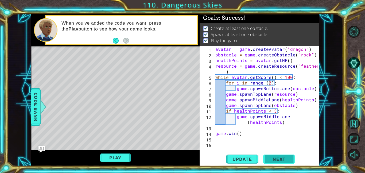
click at [277, 159] on span "Next" at bounding box center [279, 159] width 24 height 5
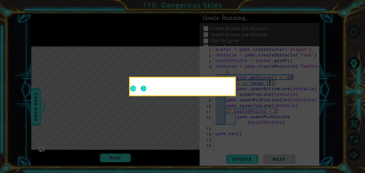
click at [143, 88] on button "Next" at bounding box center [143, 88] width 6 height 6
click at [143, 88] on icon at bounding box center [182, 86] width 365 height 173
click at [142, 87] on icon at bounding box center [182, 86] width 365 height 173
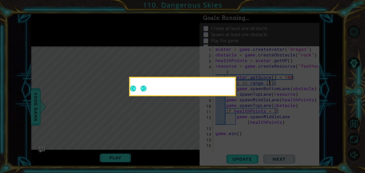
click at [142, 87] on icon at bounding box center [182, 86] width 365 height 173
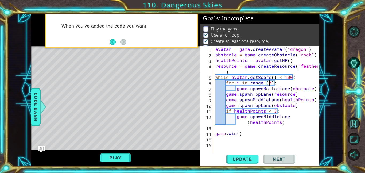
scroll to position [7, 0]
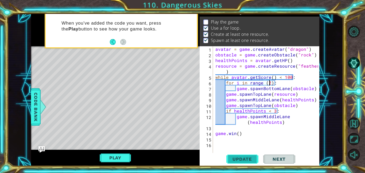
click at [233, 153] on button "Update" at bounding box center [242, 159] width 32 height 12
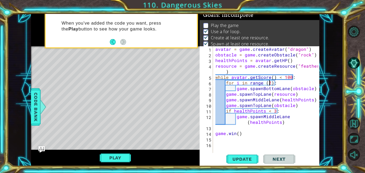
click at [291, 60] on div "avatar = game . createAvatar ( "dragon" ) obstacle = game . createObstacle ( "r…" at bounding box center [267, 105] width 107 height 118
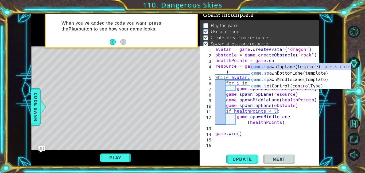
scroll to position [0, 3]
click at [298, 79] on div "game.sp awnTopLane(template) press enter game.sp awnBottomLane(template) press …" at bounding box center [300, 83] width 101 height 38
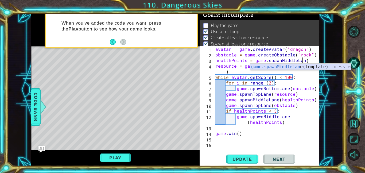
click at [313, 66] on div "game.spawnMiddleLan e(template) press enter" at bounding box center [300, 73] width 101 height 19
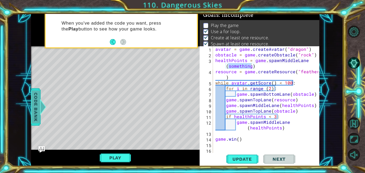
click at [33, 106] on span "Code Bank" at bounding box center [33, 107] width 9 height 33
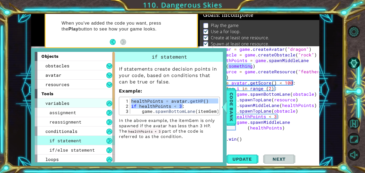
scroll to position [0, 0]
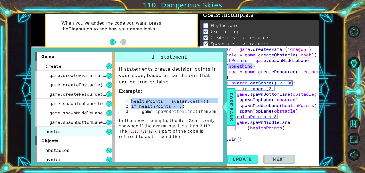
click at [86, 128] on div "custom" at bounding box center [75, 131] width 80 height 9
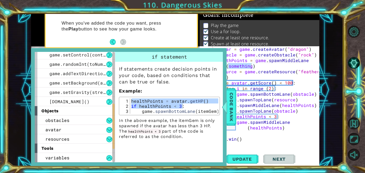
scroll to position [138, 0]
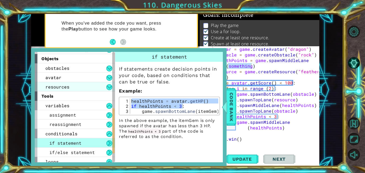
click at [76, 87] on div "resources" at bounding box center [75, 86] width 80 height 9
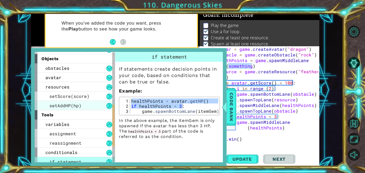
click at [86, 104] on div "setAddHP(hp)" at bounding box center [75, 105] width 80 height 9
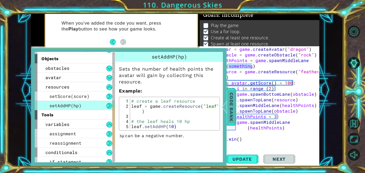
click at [231, 103] on span "Code Bank" at bounding box center [229, 107] width 9 height 33
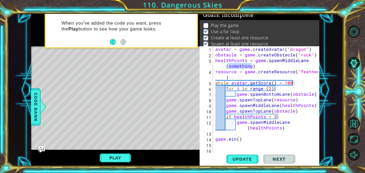
click at [252, 65] on div "avatar = game . createAvatar ( "dragon" ) obstacle = game . createObstacle ( "r…" at bounding box center [266, 99] width 104 height 107
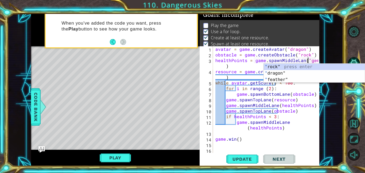
scroll to position [0, 6]
click at [261, 166] on div "1 2 3 4 5 6 7 8 avatar = game . createAvatar ( "dragon" ) obstacle = game . cre…" at bounding box center [182, 86] width 365 height 173
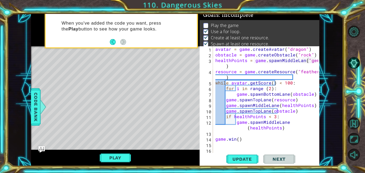
click at [297, 76] on div "avatar = game . createAvatar ( "dragon" ) obstacle = game . createObstacle ( "r…" at bounding box center [267, 105] width 107 height 118
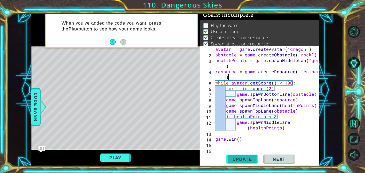
click at [236, 160] on span "Update" at bounding box center [242, 158] width 30 height 5
click at [126, 158] on button "Play" at bounding box center [115, 158] width 31 height 10
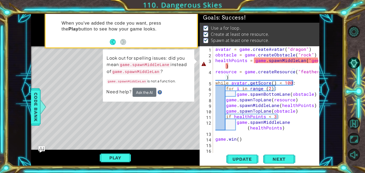
scroll to position [1, 0]
click at [302, 60] on div "avatar = game . createAvatar ( "dragon" ) obstacle = game . createObstacle ( "r…" at bounding box center [267, 105] width 107 height 118
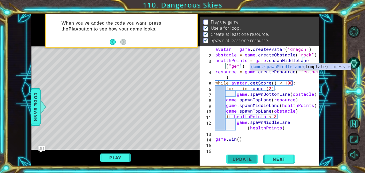
scroll to position [1, 0]
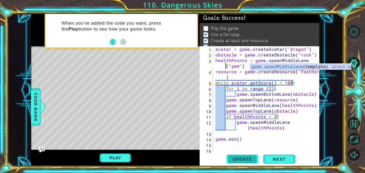
click at [236, 159] on span "Update" at bounding box center [242, 158] width 30 height 5
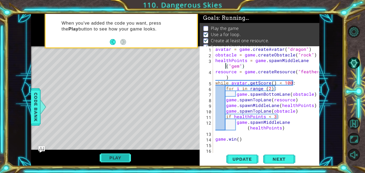
click at [124, 158] on button "Play" at bounding box center [115, 158] width 31 height 10
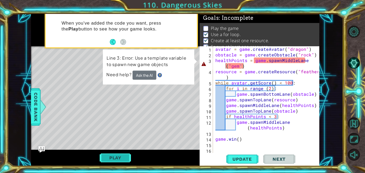
scroll to position [0, 0]
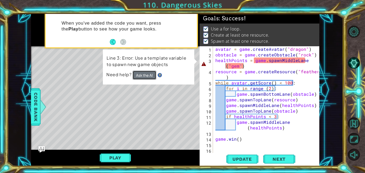
click at [141, 72] on button "Ask the AI" at bounding box center [144, 74] width 24 height 9
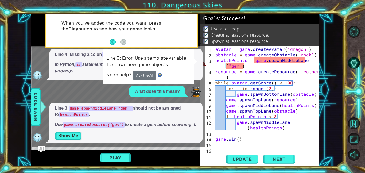
scroll to position [13, 0]
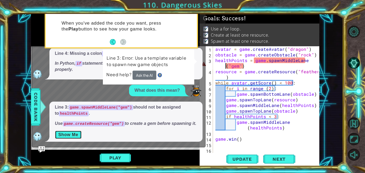
click at [71, 134] on button "Show Me" at bounding box center [68, 134] width 27 height 9
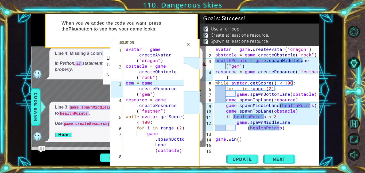
click at [247, 60] on div "avatar = game . createAvatar ( "dragon" ) obstacle = game . createObstacle ( "r…" at bounding box center [267, 105] width 107 height 118
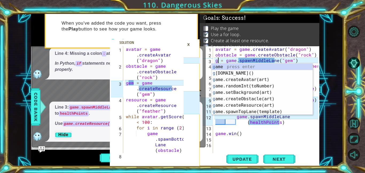
scroll to position [0, 0]
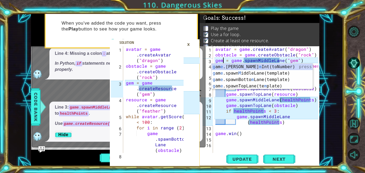
click at [311, 103] on div "avatar = game . createAvatar ( "dragon" ) obstacle = game . createObstacle ( "r…" at bounding box center [267, 105] width 107 height 118
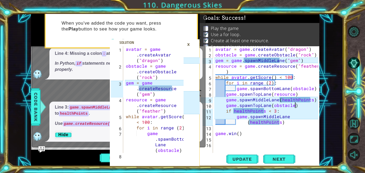
click at [280, 61] on div "avatar = game . createAvatar ( "dragon" ) obstacle = game . createObstacle ( "r…" at bounding box center [267, 105] width 107 height 118
click at [256, 62] on div "avatar = game . createAvatar ( "dragon" ) obstacle = game . createObstacle ( "r…" at bounding box center [267, 105] width 107 height 118
click at [311, 101] on div "avatar = game . createAvatar ( "dragon" ) obstacle = game . createObstacle ( "r…" at bounding box center [267, 105] width 107 height 118
click at [282, 60] on div "avatar = game . createAvatar ( "dragon" ) obstacle = game . createObstacle ( "r…" at bounding box center [267, 105] width 107 height 118
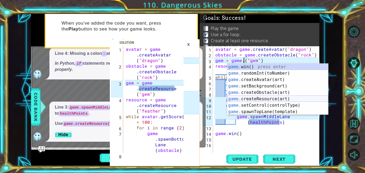
click at [285, 99] on div "game. win() press enter game. randomInt(toNumber) press enter game. createAvata…" at bounding box center [277, 96] width 101 height 64
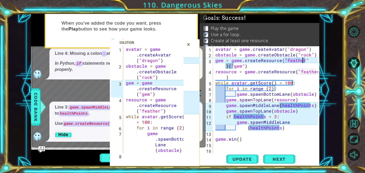
click at [188, 43] on div "×" at bounding box center [188, 44] width 8 height 9
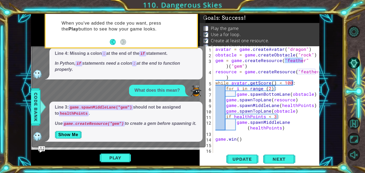
click at [304, 61] on div "avatar = game . createAvatar ( "dragon" ) obstacle = game . createObstacle ( "r…" at bounding box center [266, 99] width 104 height 107
click at [279, 61] on div "avatar = game . createAvatar ( "dragon" ) obstacle = game . createObstacle ( "r…" at bounding box center [267, 105] width 107 height 118
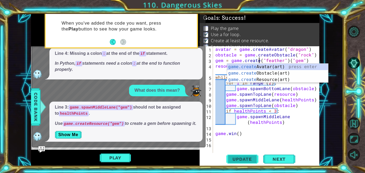
scroll to position [0, 3]
type textarea "gem = game.create("feather")("gem")"
click at [41, 103] on div at bounding box center [40, 107] width 7 height 16
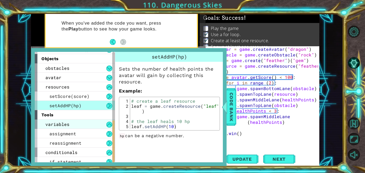
scroll to position [179, 0]
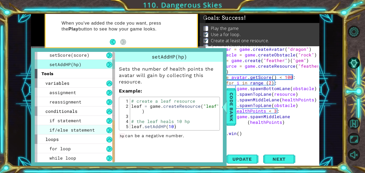
click at [76, 119] on span "if statement" at bounding box center [65, 121] width 32 height 6
click at [94, 130] on div "if/else statement" at bounding box center [75, 129] width 80 height 9
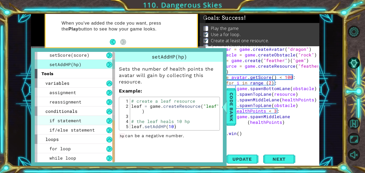
click at [90, 123] on div "if statement" at bounding box center [75, 120] width 80 height 9
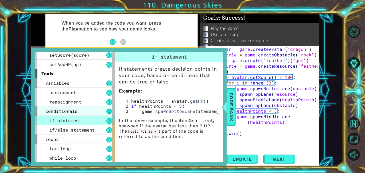
click at [104, 120] on div "if statement" at bounding box center [75, 120] width 80 height 9
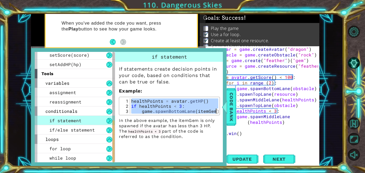
drag, startPoint x: 131, startPoint y: 102, endPoint x: 135, endPoint y: 117, distance: 16.1
click at [135, 117] on div "If statements create decision points in your code, based on conditions that can…" at bounding box center [169, 100] width 108 height 77
type textarea "if healthPoints < 3: game.spawnBottomLane(itemGem)"
click at [230, 118] on span "Code Bank" at bounding box center [229, 107] width 9 height 33
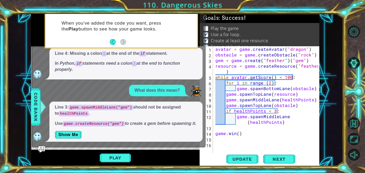
click at [310, 60] on div "avatar = game . createAvatar ( "dragon" ) obstacle = game . createObstacle ( "r…" at bounding box center [267, 105] width 107 height 118
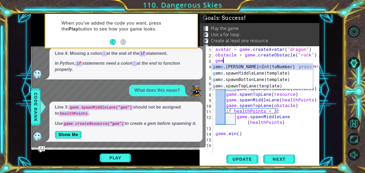
type textarea "g"
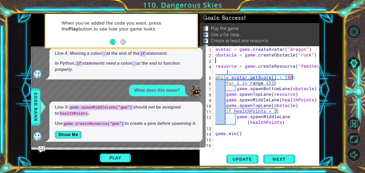
paste textarea "game.spawnBottomLane(itemGem)"
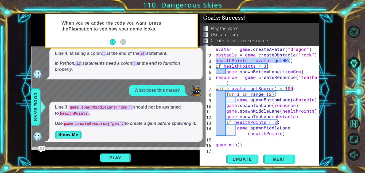
drag, startPoint x: 290, startPoint y: 60, endPoint x: 213, endPoint y: 61, distance: 77.5
click at [213, 61] on div "game.spawnBottomLane(itemGem) 1 2 3 4 5 6 7 8 9 10 11 12 13 14 15 16 17 18 avat…" at bounding box center [259, 99] width 119 height 107
type textarea "healthPoints = avatar.getHP()"
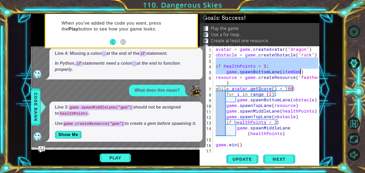
drag, startPoint x: 216, startPoint y: 60, endPoint x: 313, endPoint y: 72, distance: 97.6
click at [313, 72] on div "1 2 3 4 5 6 7 8 9 10 11 12 13 14 15 16 17 18 avatar = game . createAvatar ( "dr…" at bounding box center [259, 99] width 119 height 107
type textarea "if healthPoints < 3: game.spawnBottomLane(itemGem)"
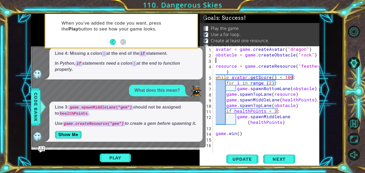
type textarea "obstacle = game.createObstacle("rock")"
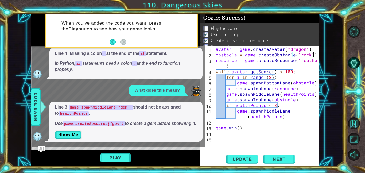
click at [240, 121] on div "avatar = game . createAvatar ( "dragon" ) obstacle = game . createObstacle ( "r…" at bounding box center [267, 105] width 106 height 118
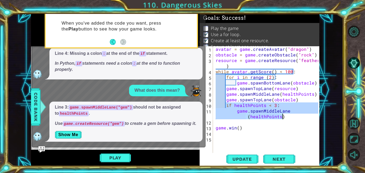
drag, startPoint x: 226, startPoint y: 105, endPoint x: 287, endPoint y: 118, distance: 61.8
click at [287, 118] on div "avatar = game . createAvatar ( "dragon" ) obstacle = game . createObstacle ( "r…" at bounding box center [267, 105] width 106 height 118
type textarea "if healthPoints < 3: game.spawnMiddleLane(healthPoints)"
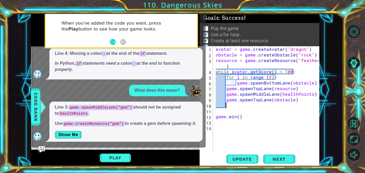
paste textarea "game.spawnBottomLane(itemGem)"
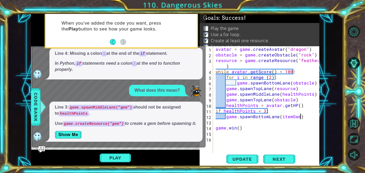
click at [215, 111] on div "avatar = game . createAvatar ( "dragon" ) obstacle = game . createObstacle ( "r…" at bounding box center [267, 105] width 106 height 118
click at [227, 116] on div "avatar = game . createAvatar ( "dragon" ) obstacle = game . createObstacle ( "r…" at bounding box center [267, 105] width 106 height 118
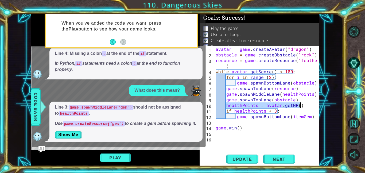
drag, startPoint x: 225, startPoint y: 105, endPoint x: 305, endPoint y: 105, distance: 79.6
click at [305, 105] on div "avatar = game . createAvatar ( "dragon" ) obstacle = game . createObstacle ( "r…" at bounding box center [267, 105] width 106 height 118
click at [233, 64] on div "avatar = game . createAvatar ( "dragon" ) obstacle = game . createObstacle ( "r…" at bounding box center [267, 105] width 106 height 118
type textarea "resource = game.createResource("feather")"
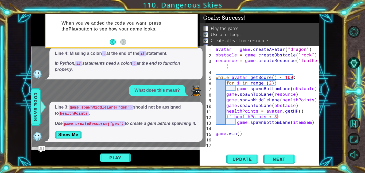
paste textarea "healthPoints = avatar.getHP()"
click at [244, 161] on button "Update" at bounding box center [242, 159] width 32 height 12
click at [215, 76] on div "avatar = game . createAvatar ( "dragon" ) obstacle = game . createObstacle ( "r…" at bounding box center [267, 105] width 106 height 118
type textarea "while avatar.getScore() < 100:"
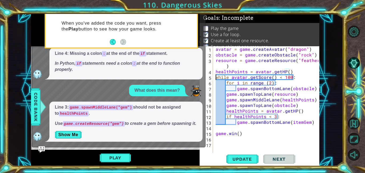
scroll to position [3, 0]
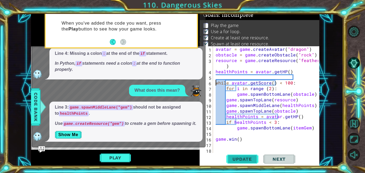
click at [245, 154] on button "Update" at bounding box center [242, 159] width 32 height 12
click at [107, 162] on button "Play" at bounding box center [115, 158] width 31 height 10
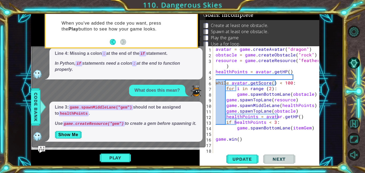
click at [41, 148] on img "Ask AI" at bounding box center [41, 149] width 7 height 7
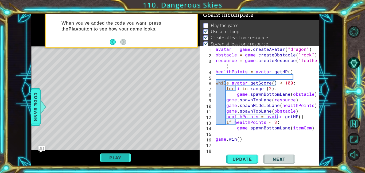
click at [113, 159] on button "Play" at bounding box center [115, 158] width 31 height 10
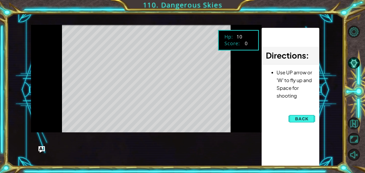
scroll to position [0, 0]
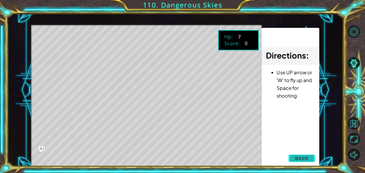
click at [300, 155] on button "Back" at bounding box center [301, 158] width 27 height 11
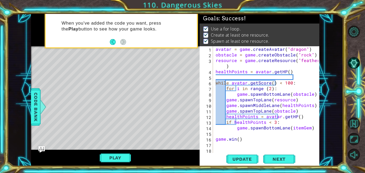
scroll to position [1, 0]
click at [284, 159] on span "Next" at bounding box center [279, 159] width 24 height 5
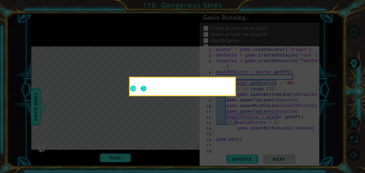
scroll to position [7, 0]
click at [143, 86] on button "Next" at bounding box center [143, 88] width 6 height 6
click at [143, 87] on icon at bounding box center [182, 86] width 365 height 173
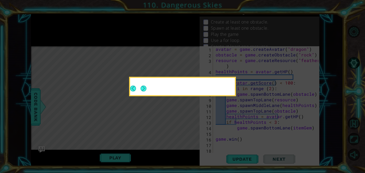
click at [143, 87] on icon at bounding box center [182, 86] width 365 height 173
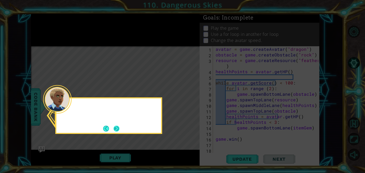
click at [119, 128] on button "Next" at bounding box center [117, 129] width 6 height 6
click at [120, 128] on icon at bounding box center [182, 86] width 365 height 173
click at [117, 127] on icon at bounding box center [182, 86] width 365 height 173
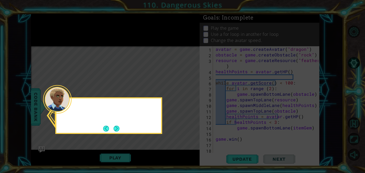
click at [117, 127] on icon at bounding box center [182, 86] width 365 height 173
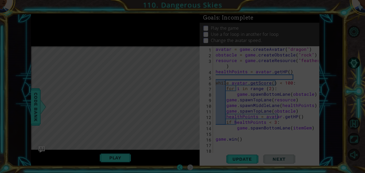
scroll to position [1, 0]
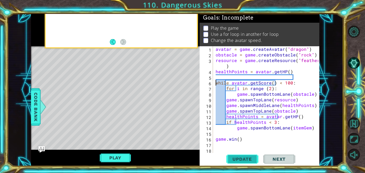
click at [244, 158] on span "Update" at bounding box center [242, 158] width 30 height 5
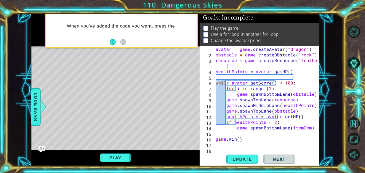
click at [222, 147] on div "avatar = game . createAvatar ( "dragon" ) obstacle = game . createObstacle ( "r…" at bounding box center [267, 105] width 106 height 118
click at [219, 128] on div "avatar = game . createAvatar ( "dragon" ) obstacle = game . createObstacle ( "r…" at bounding box center [267, 105] width 106 height 118
type textarea "game.spawnBottomLane(itemGem)"
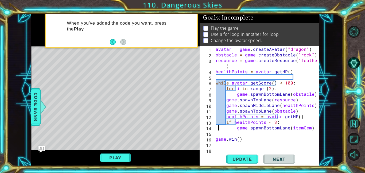
click at [219, 133] on div "avatar = game . createAvatar ( "dragon" ) obstacle = game . createObstacle ( "r…" at bounding box center [267, 105] width 106 height 118
click at [215, 151] on div "avatar = game . createAvatar ( "dragon" ) obstacle = game . createObstacle ( "r…" at bounding box center [267, 105] width 106 height 118
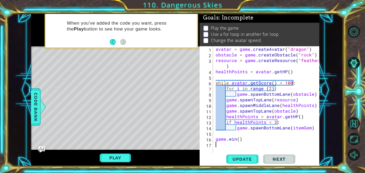
type textarea "[DOMAIN_NAME]()"
click at [222, 134] on div "avatar = game . createAvatar ( "dragon" ) obstacle = game . createObstacle ( "r…" at bounding box center [267, 105] width 106 height 118
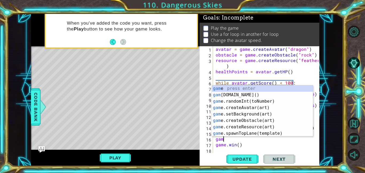
type textarea "g"
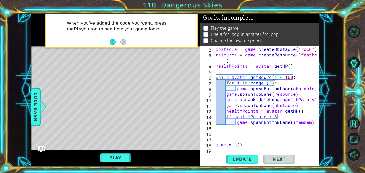
scroll to position [6, 0]
click at [222, 151] on div "obstacle = game . createObstacle ( "rock" ) resource = game . createResource ( …" at bounding box center [267, 105] width 106 height 118
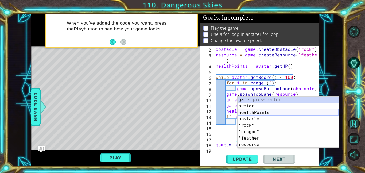
click at [263, 112] on div "game press enter avatar press enter healthPoints press enter obstacle press ent…" at bounding box center [287, 128] width 101 height 64
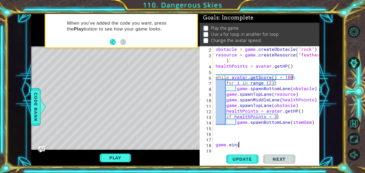
type textarea "[DOMAIN_NAME]()"
click at [228, 128] on div "obstacle = game . createObstacle ( "rock" ) resource = game . createResource ( …" at bounding box center [267, 105] width 106 height 118
click at [236, 88] on div "obstacle = game . createObstacle ( "rock" ) resource = game . createResource ( …" at bounding box center [267, 105] width 106 height 118
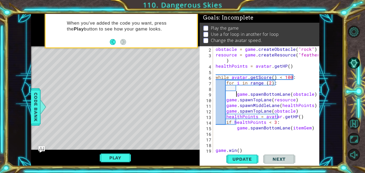
click at [226, 100] on div "obstacle = game . createObstacle ( "rock" ) resource = game . createResource ( …" at bounding box center [267, 105] width 106 height 118
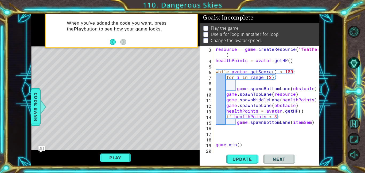
scroll to position [11, 0]
click at [226, 100] on div "resource = game . createResource ( "feather" ) healthPoints = avatar . getHP ( …" at bounding box center [267, 107] width 106 height 123
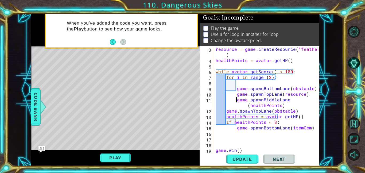
click at [227, 110] on div "resource = game . createResource ( "feather" ) healthPoints = avatar . getHP ( …" at bounding box center [267, 107] width 106 height 123
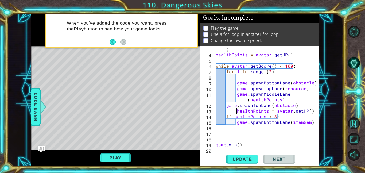
scroll to position [17, 0]
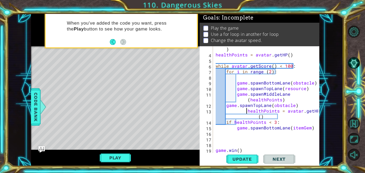
click at [226, 105] on div "resource = game . createResource ( "feather" ) healthPoints = avatar . getHP ( …" at bounding box center [267, 102] width 106 height 123
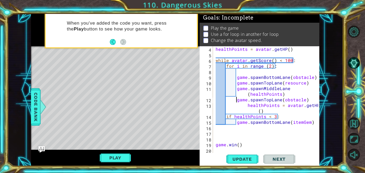
scroll to position [22, 0]
click at [247, 107] on div "healthPoints = avatar . getHP ( ) while avatar . getScore ( ) < 100 : for i in …" at bounding box center [267, 105] width 106 height 118
type textarea "healthPoints = avatar.getHP()"
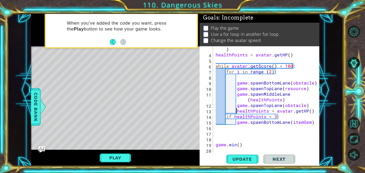
scroll to position [17, 0]
click at [244, 77] on div "resource = game . createResource ( "feather" ) healthPoints = avatar . getHP ( …" at bounding box center [267, 102] width 106 height 123
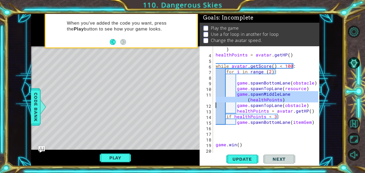
drag, startPoint x: 236, startPoint y: 94, endPoint x: 216, endPoint y: 105, distance: 23.3
click at [216, 105] on div "resource = game . createResource ( "feather" ) healthPoints = avatar . getHP ( …" at bounding box center [267, 102] width 106 height 123
type textarea "game.spawnMiddleLane(healthPoints) game.spawnTopLane(obstacle)"
click at [239, 79] on div "resource = game . createResource ( "feather" ) healthPoints = avatar . getHP ( …" at bounding box center [267, 102] width 106 height 123
paste textarea "Code Area"
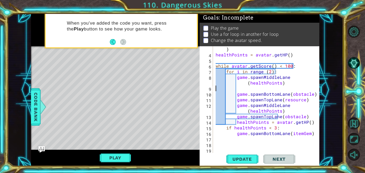
click at [245, 88] on div "resource = game . createResource ( "feather" ) healthPoints = avatar . getHP ( …" at bounding box center [267, 102] width 106 height 123
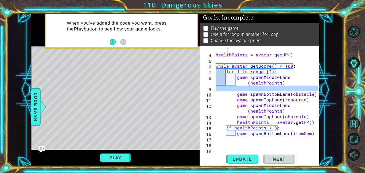
click at [231, 96] on div "resource = game . createResource ( "feather" ) healthPoints = avatar . getHP ( …" at bounding box center [267, 102] width 106 height 123
type textarea "game.spawnBottomLane(obstacle)"
click at [242, 88] on div "resource = game . createResource ( "feather" ) healthPoints = avatar . getHP ( …" at bounding box center [267, 102] width 106 height 123
type textarea "game.spawnMiddleLane(healthPoints)"
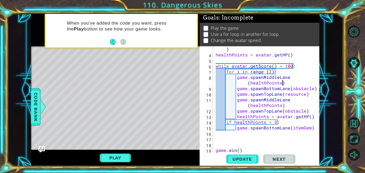
click at [228, 146] on div "resource = game . createResource ( "feather" ) healthPoints = avatar . getHP ( …" at bounding box center [267, 102] width 106 height 123
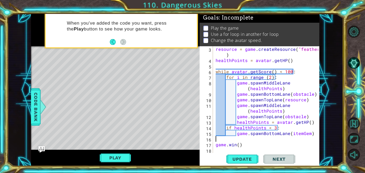
scroll to position [11, 0]
click at [243, 155] on button "Update" at bounding box center [242, 159] width 32 height 12
click at [119, 157] on button "Play" at bounding box center [115, 158] width 31 height 10
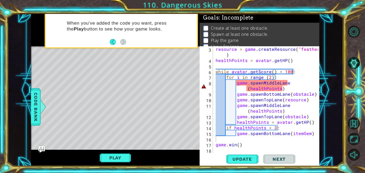
click at [203, 84] on div "8" at bounding box center [207, 86] width 12 height 11
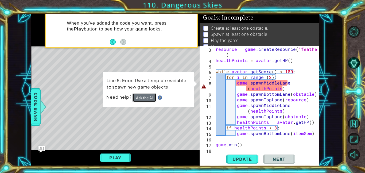
click at [132, 99] on button "Ask the AI" at bounding box center [144, 97] width 24 height 10
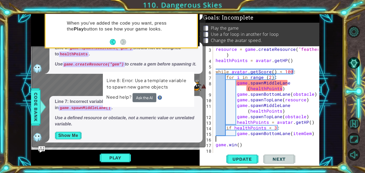
scroll to position [74, 0]
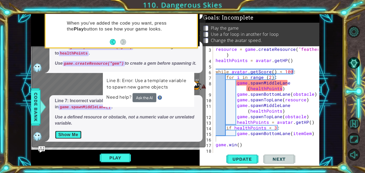
click at [73, 132] on button "Show Me" at bounding box center [68, 134] width 27 height 9
